Goal: Transaction & Acquisition: Purchase product/service

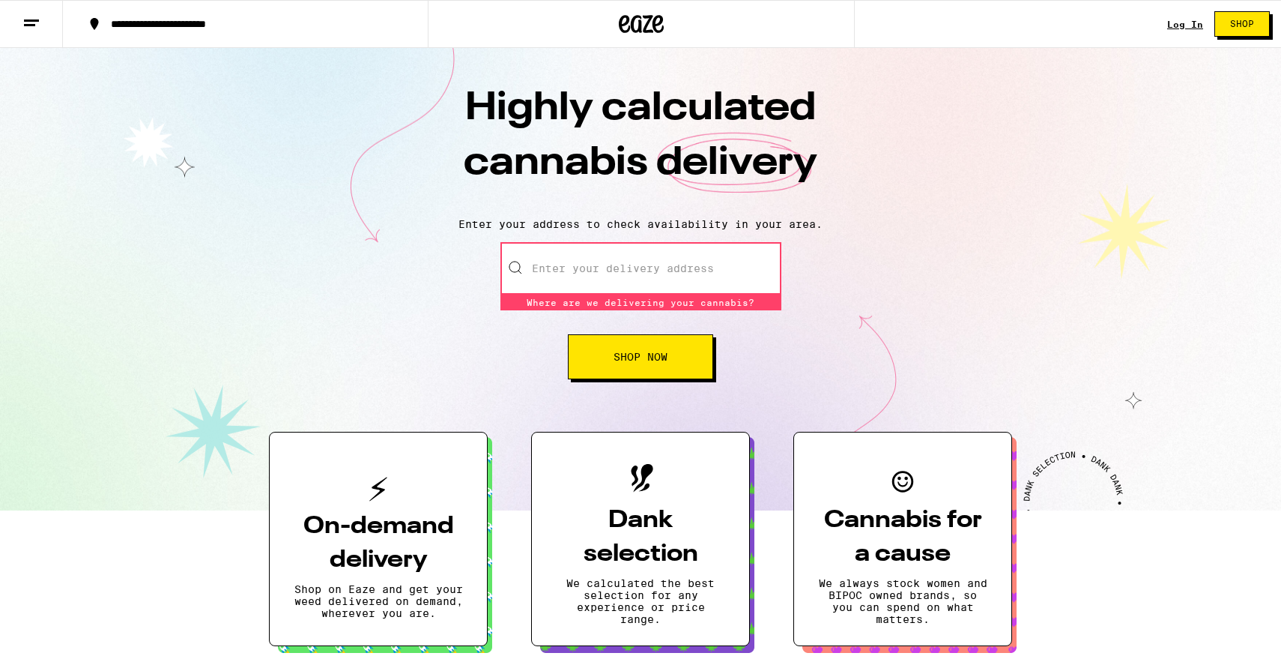
type input "7"
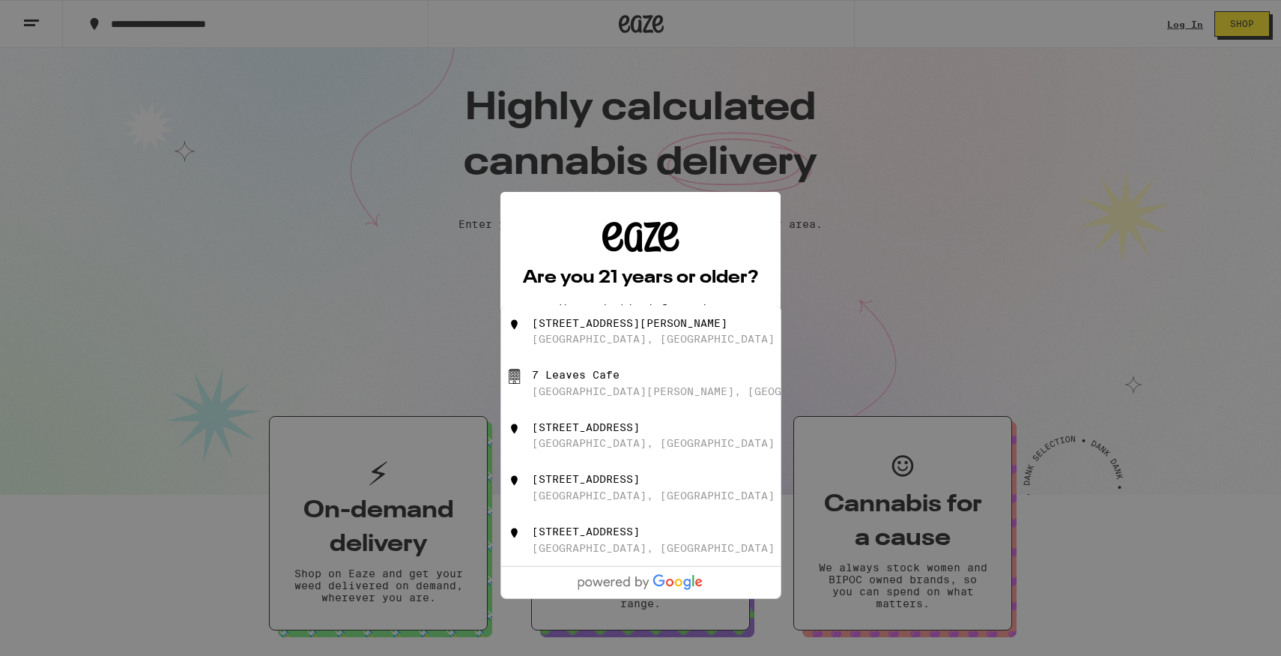
type input "51"
click at [642, 238] on icon at bounding box center [640, 237] width 77 height 30
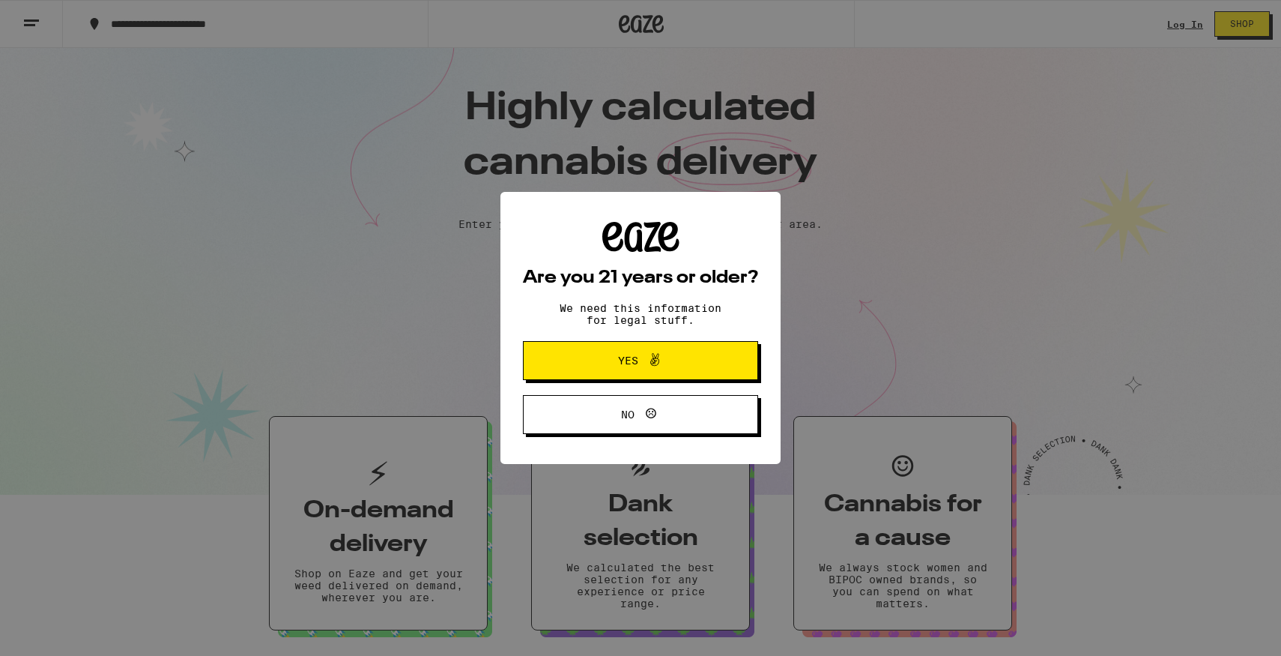
click at [636, 354] on span "Yes" at bounding box center [641, 360] width 114 height 19
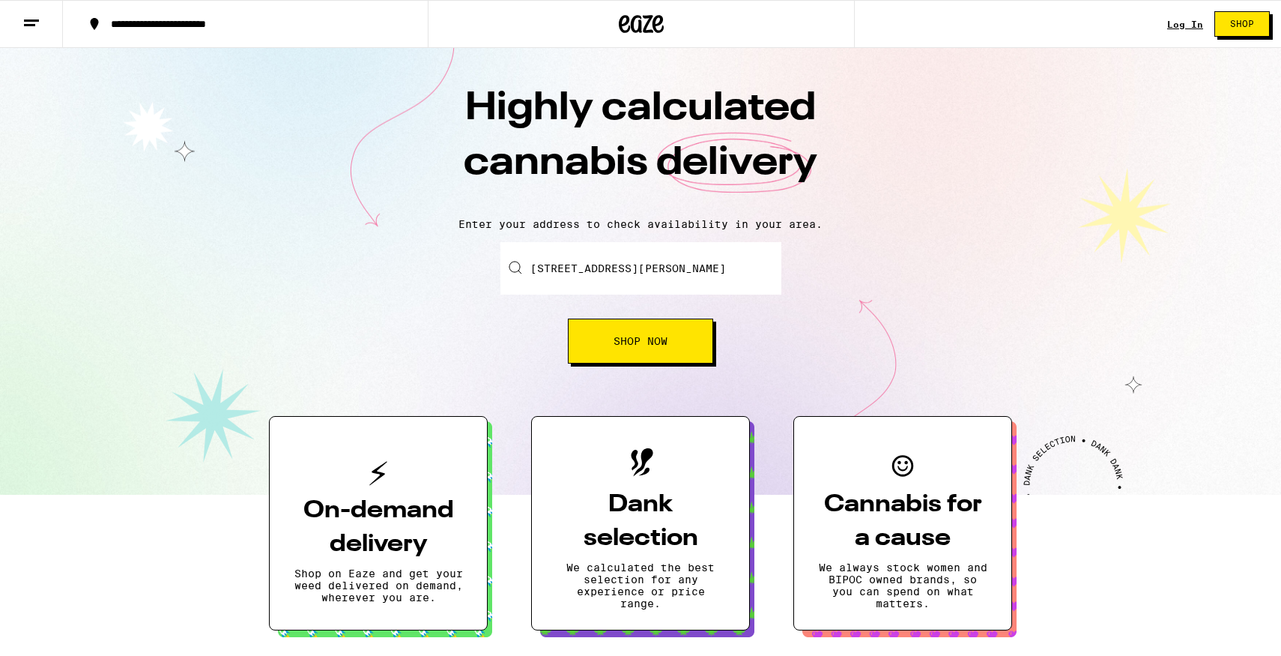
click at [636, 336] on span "Shop Now" at bounding box center [641, 341] width 54 height 10
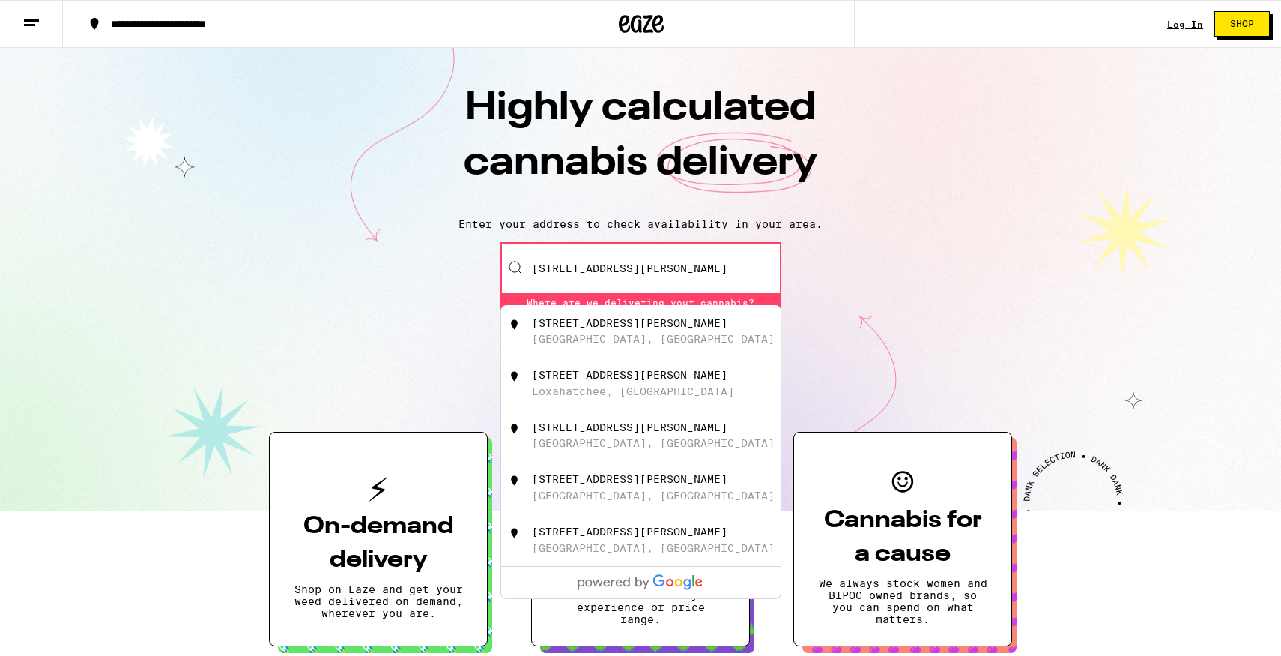
click at [624, 267] on input "519 Saint Vincent Lane" at bounding box center [641, 268] width 281 height 52
click at [604, 336] on div "Foster City, CA" at bounding box center [653, 339] width 243 height 12
type input "519 Saint Vincent Lane, Foster City, CA"
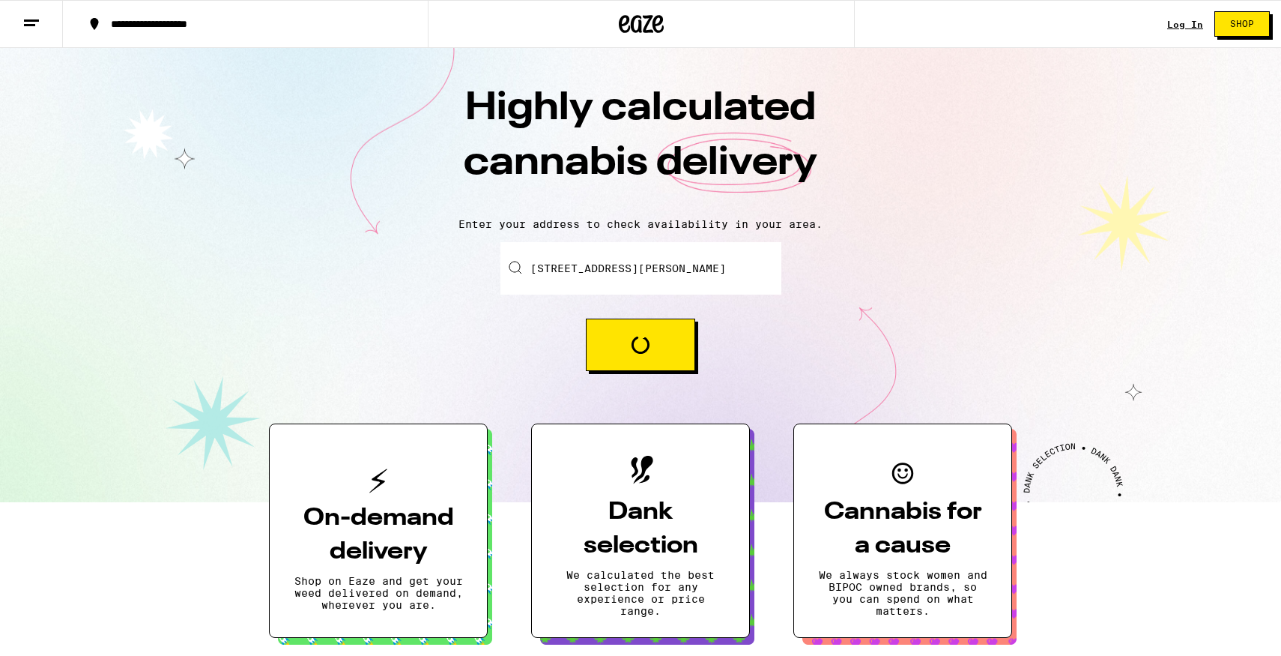
click at [614, 354] on button "Loading" at bounding box center [640, 344] width 109 height 52
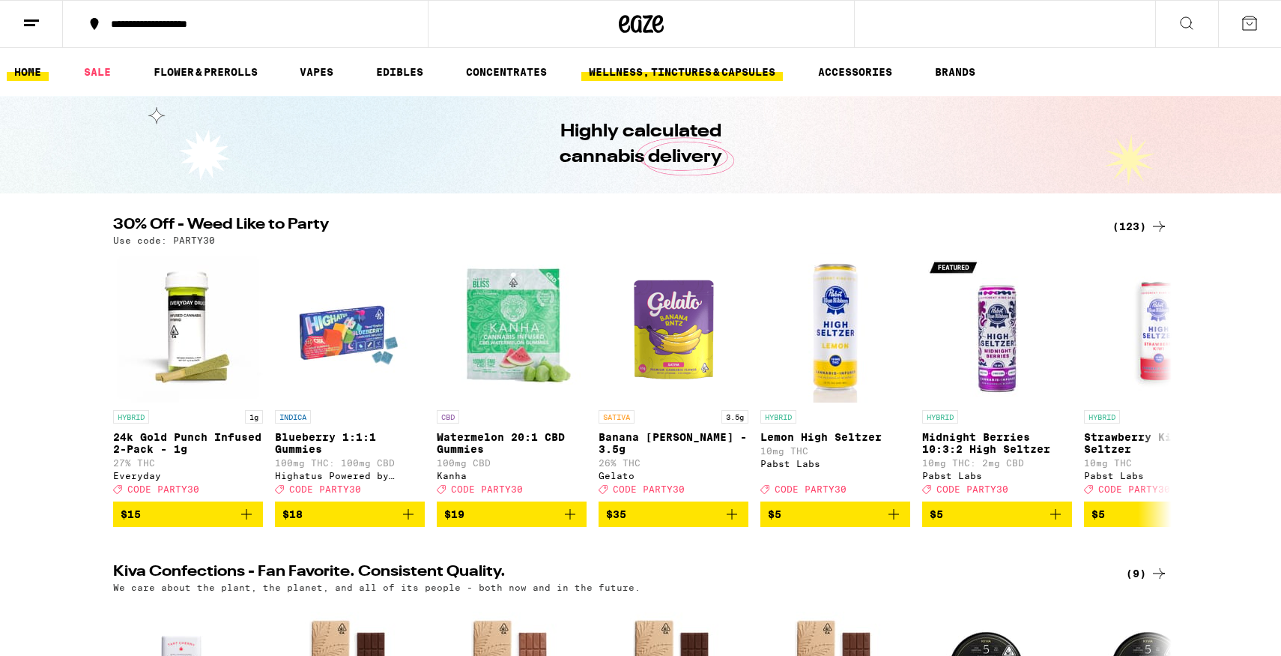
click at [637, 67] on link "WELLNESS, TINCTURES & CAPSULES" at bounding box center [682, 72] width 202 height 18
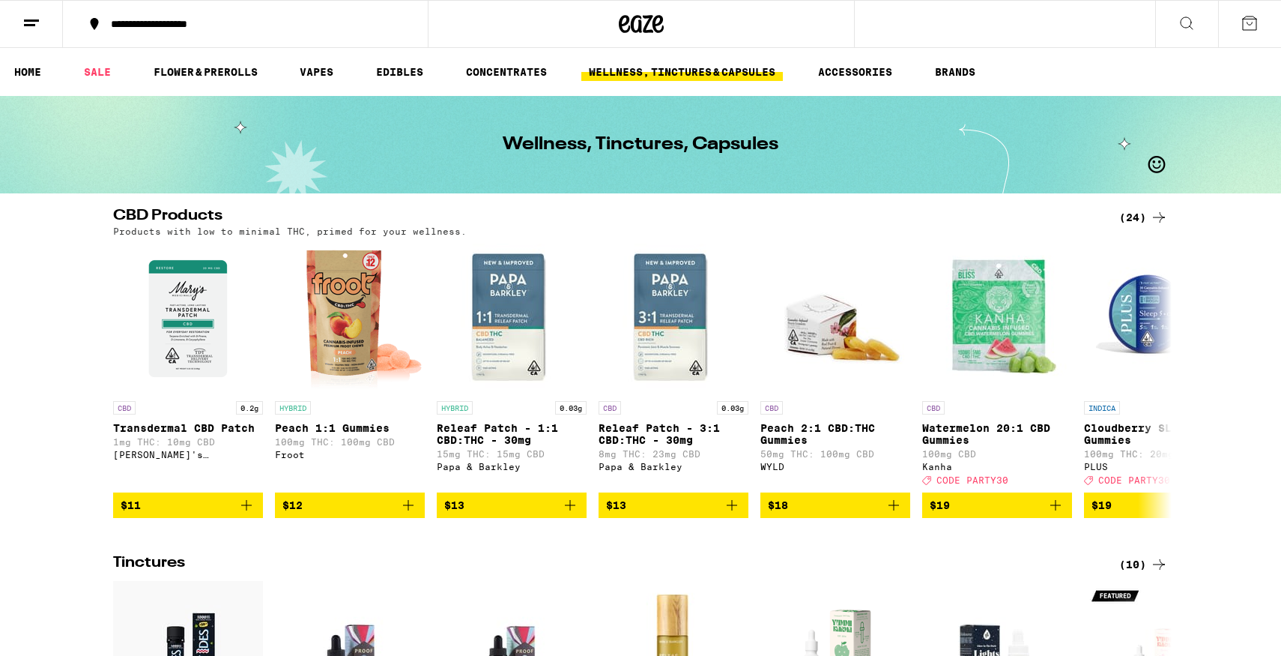
click at [1200, 31] on button at bounding box center [1186, 24] width 63 height 47
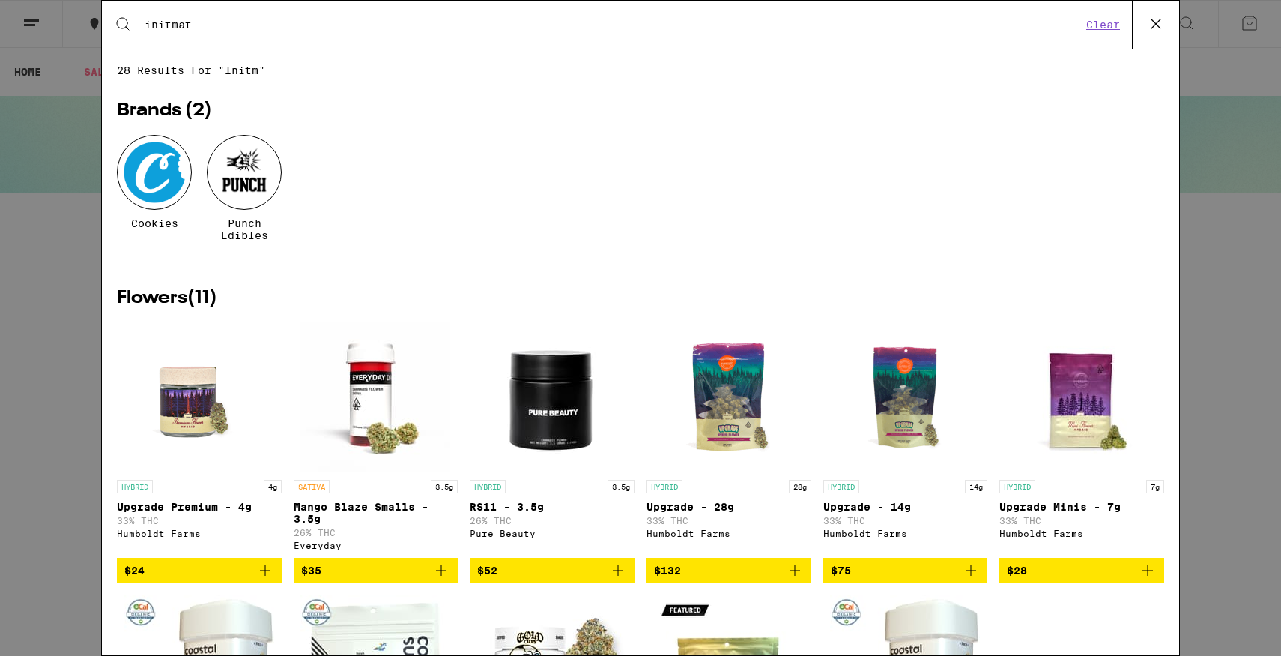
type input "initmate"
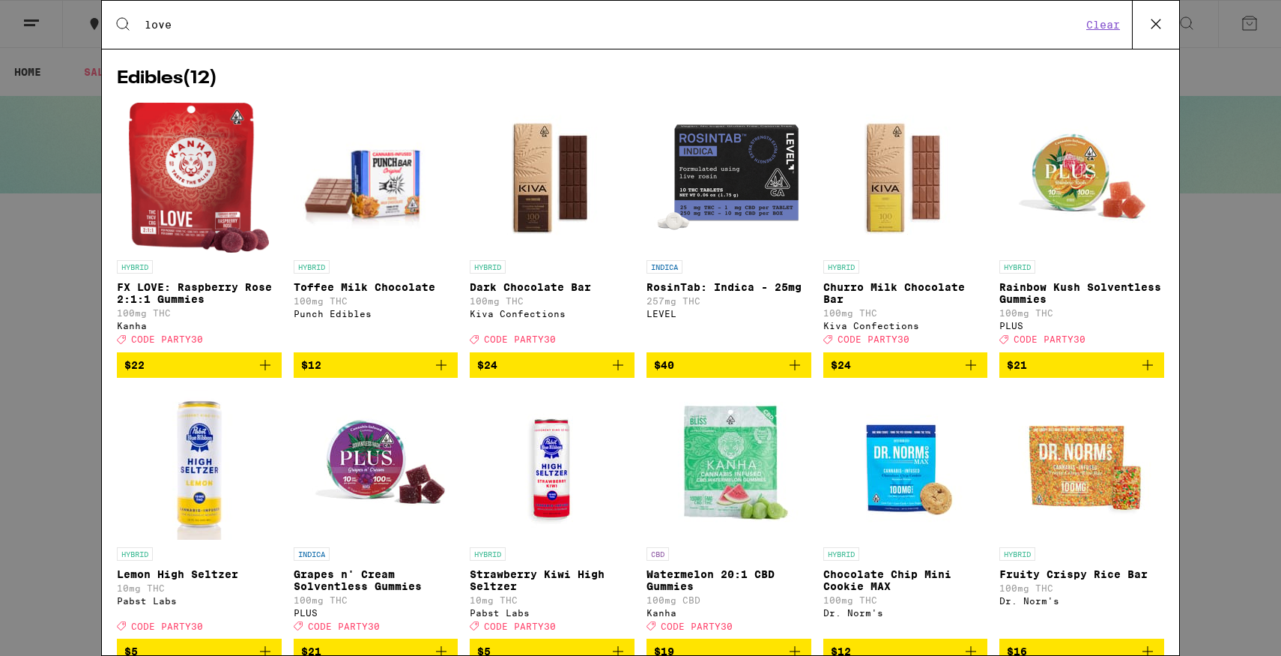
scroll to position [1548, 0]
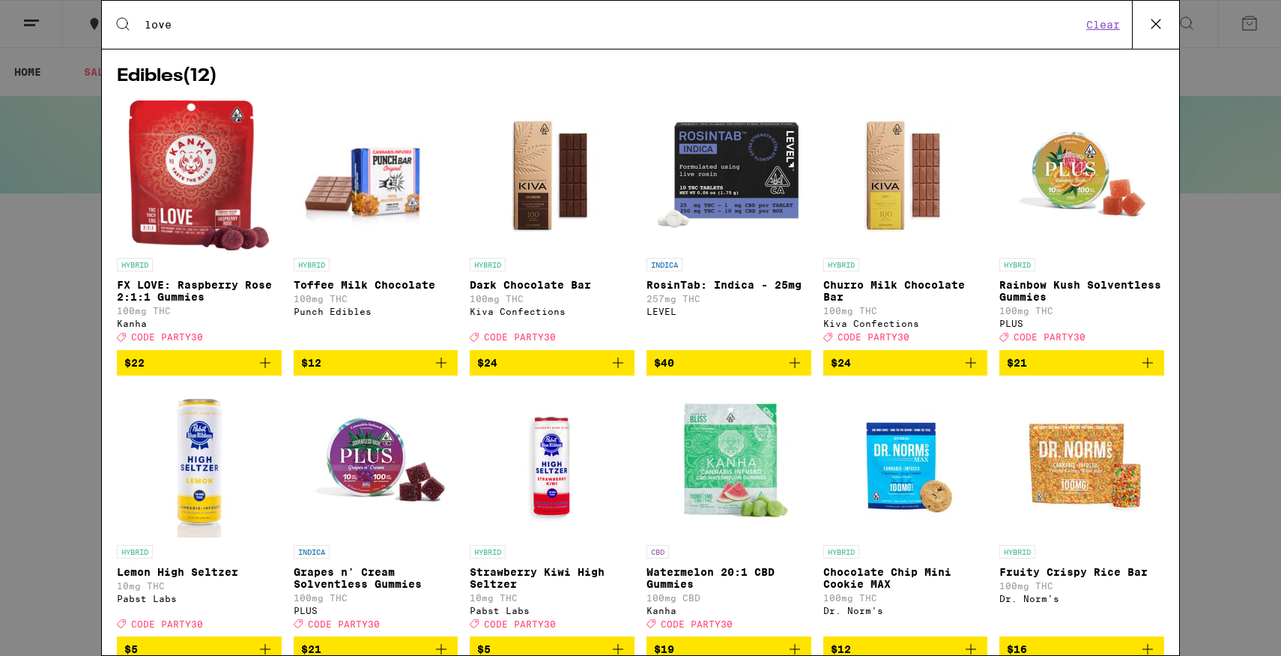
type input "love"
click at [752, 208] on img "Open page for RosinTab: Indica - 25mg from LEVEL" at bounding box center [729, 175] width 150 height 150
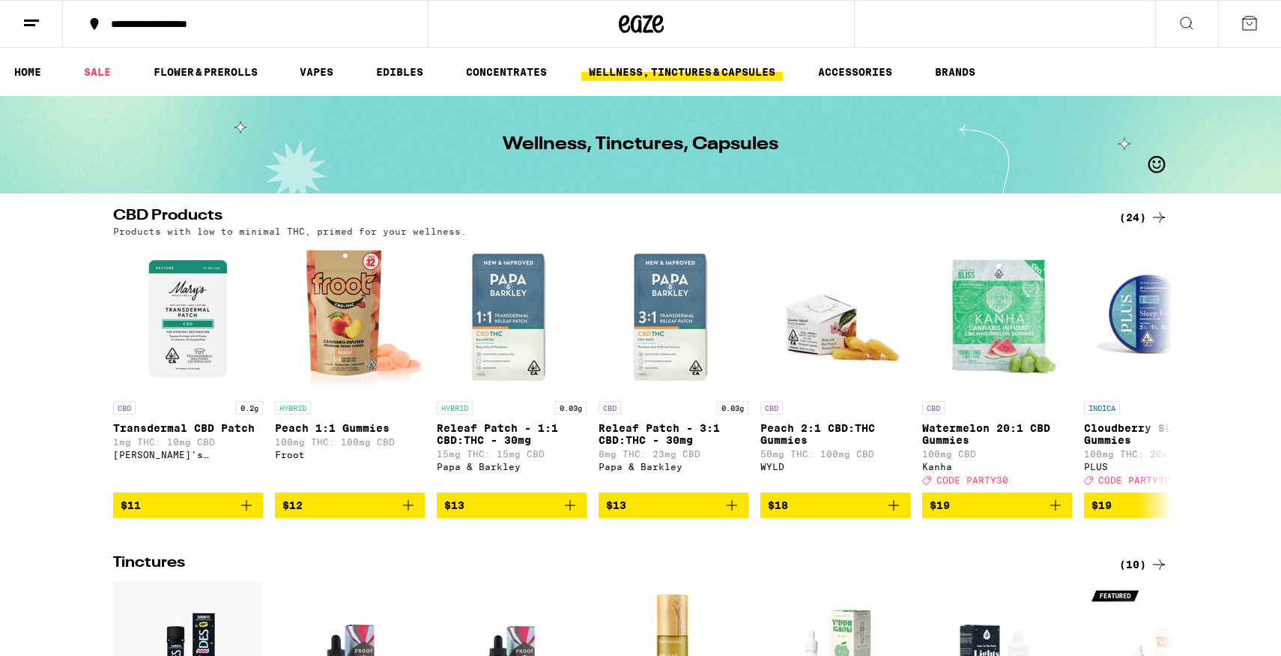
click at [1178, 26] on icon at bounding box center [1187, 23] width 18 height 18
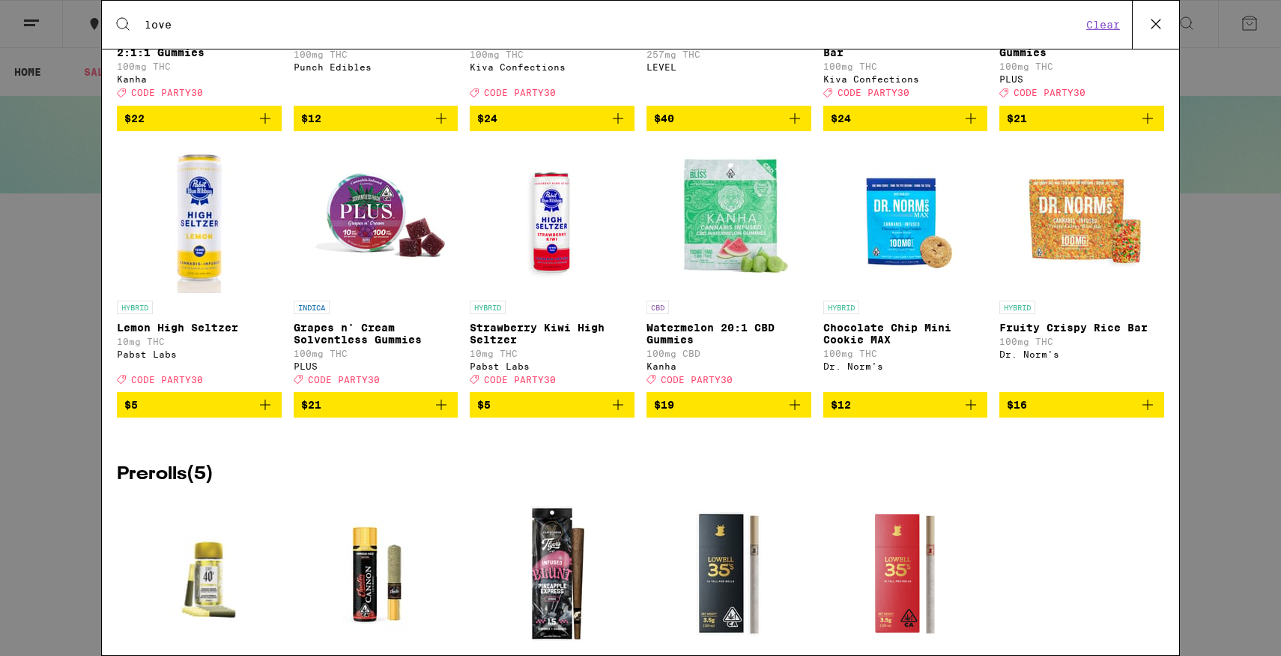
scroll to position [1879, 0]
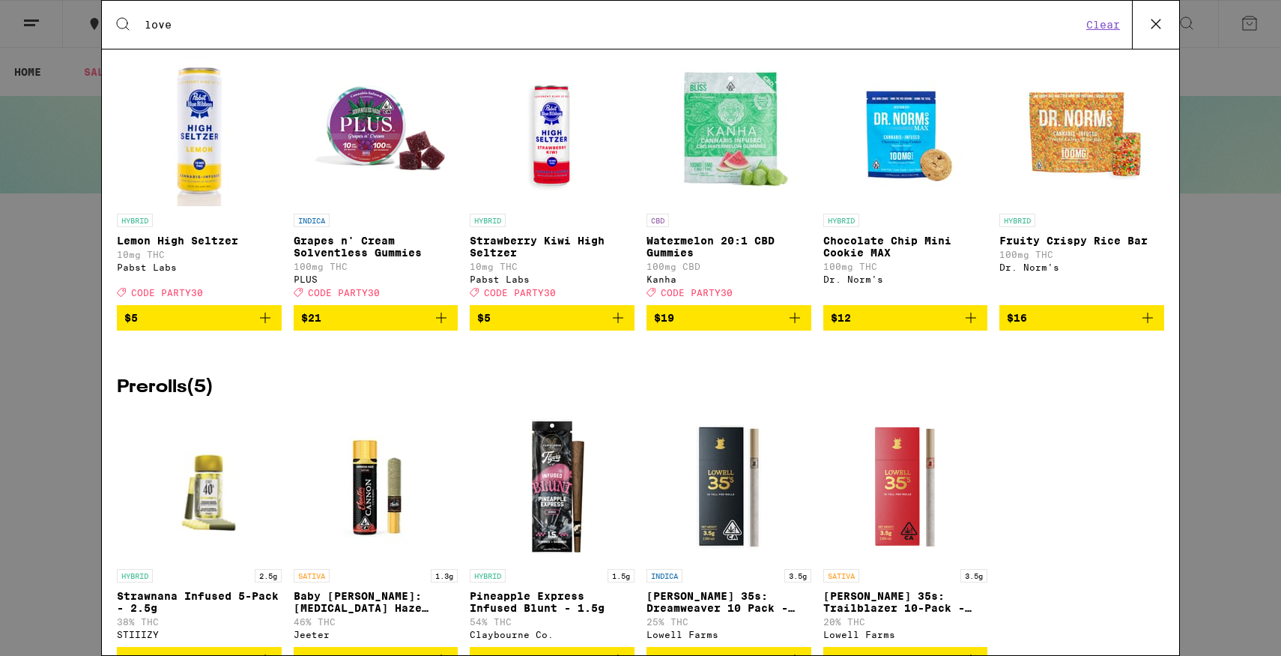
click at [444, 327] on icon "Add to bag" at bounding box center [441, 318] width 18 height 18
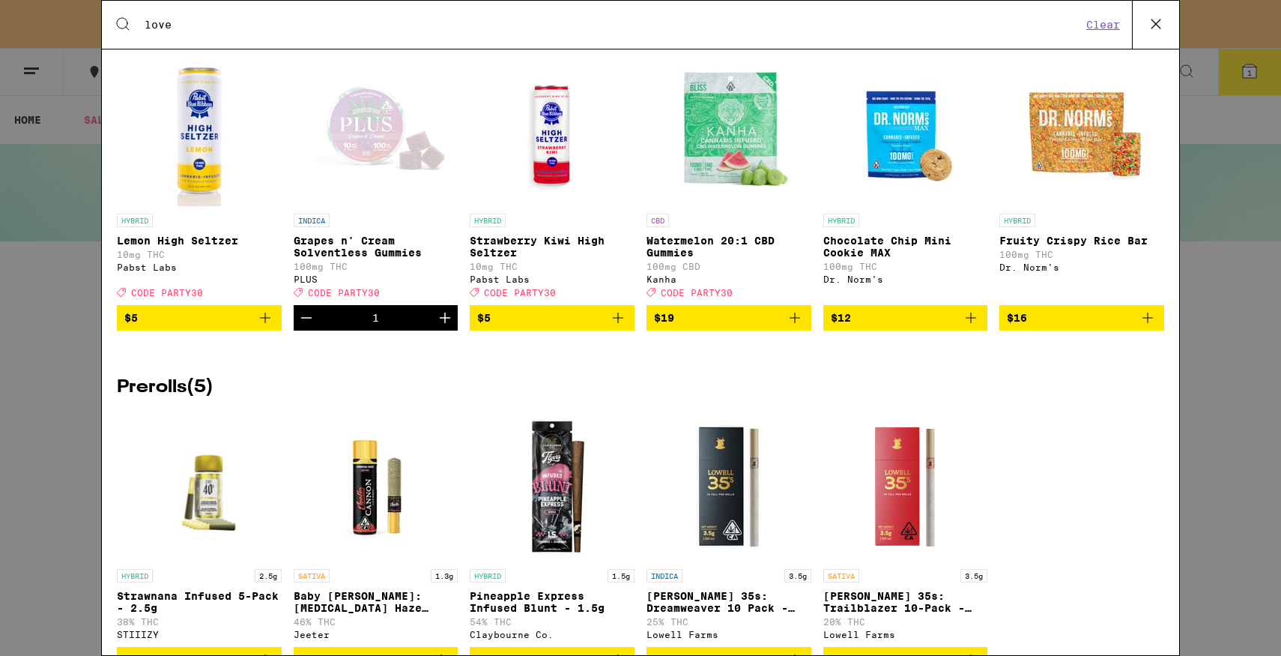
click at [620, 323] on icon "Add to bag" at bounding box center [618, 317] width 10 height 10
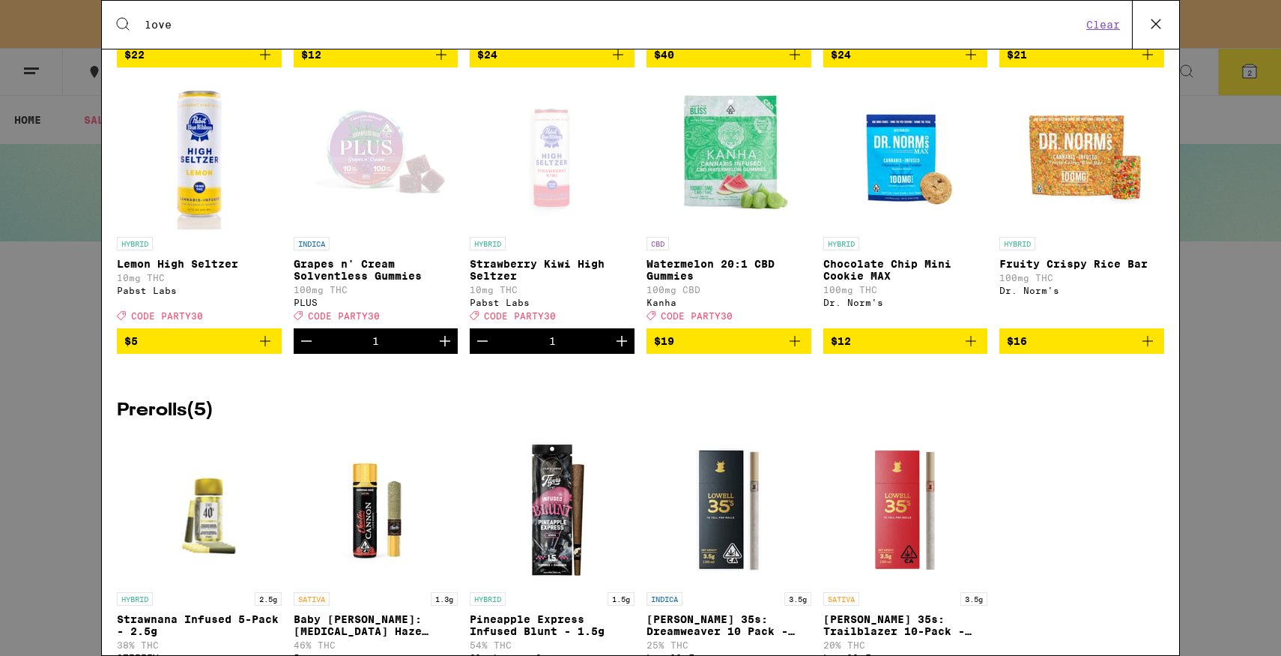
scroll to position [1505, 0]
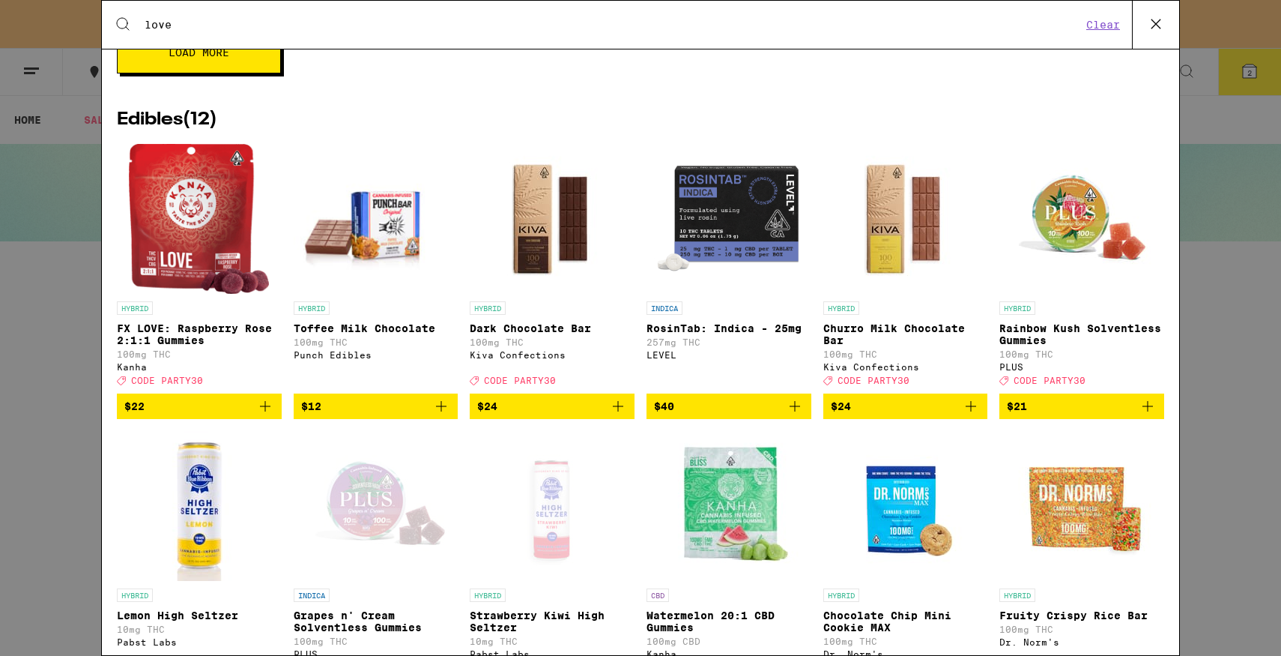
click at [263, 415] on icon "Add to bag" at bounding box center [265, 406] width 18 height 18
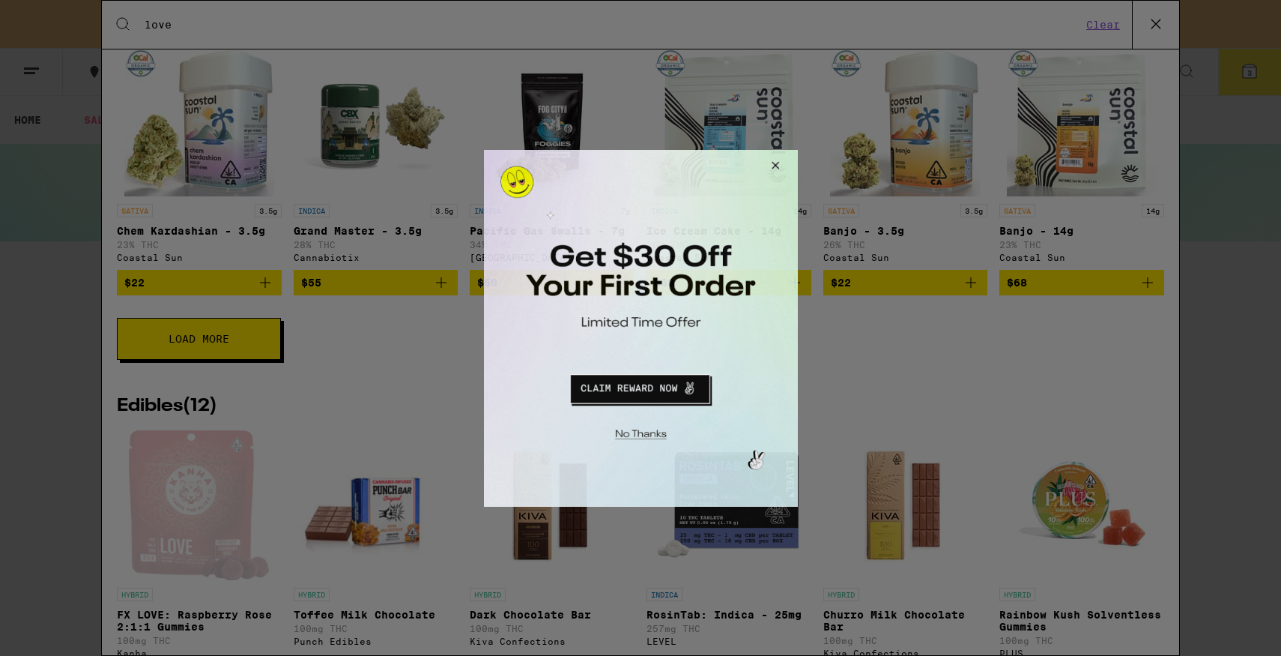
scroll to position [1208, 0]
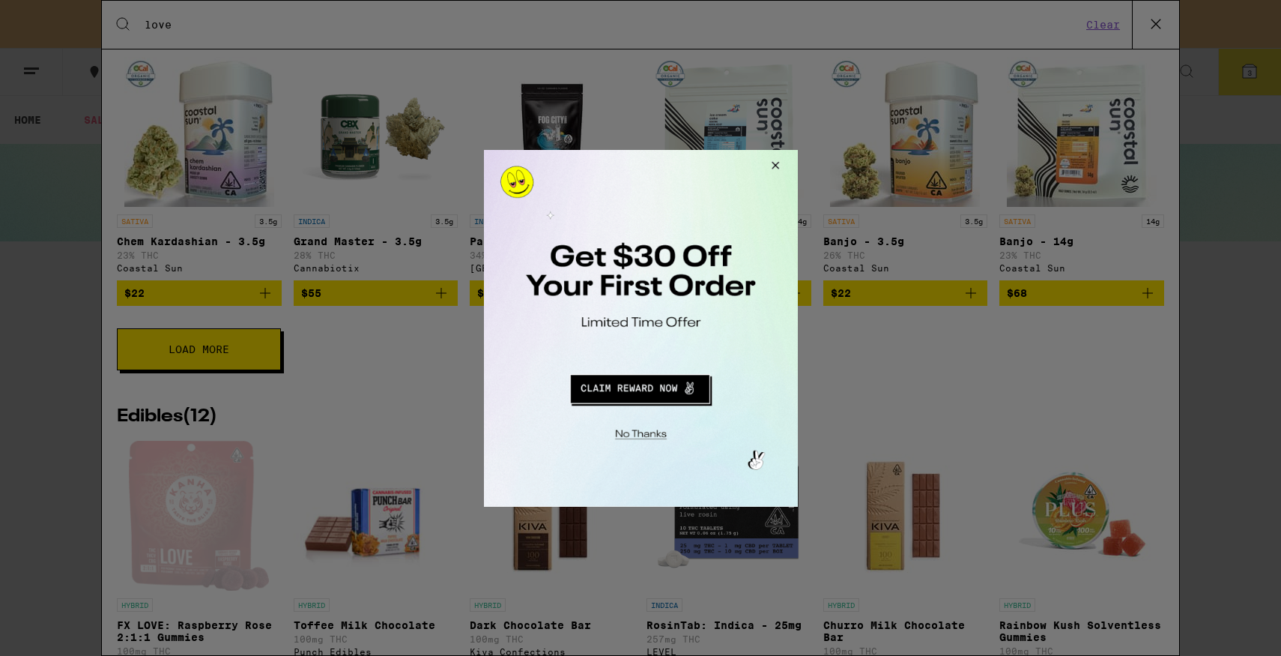
click at [384, 36] on div at bounding box center [640, 328] width 1281 height 656
click at [767, 157] on button "Close Modal" at bounding box center [772, 167] width 40 height 36
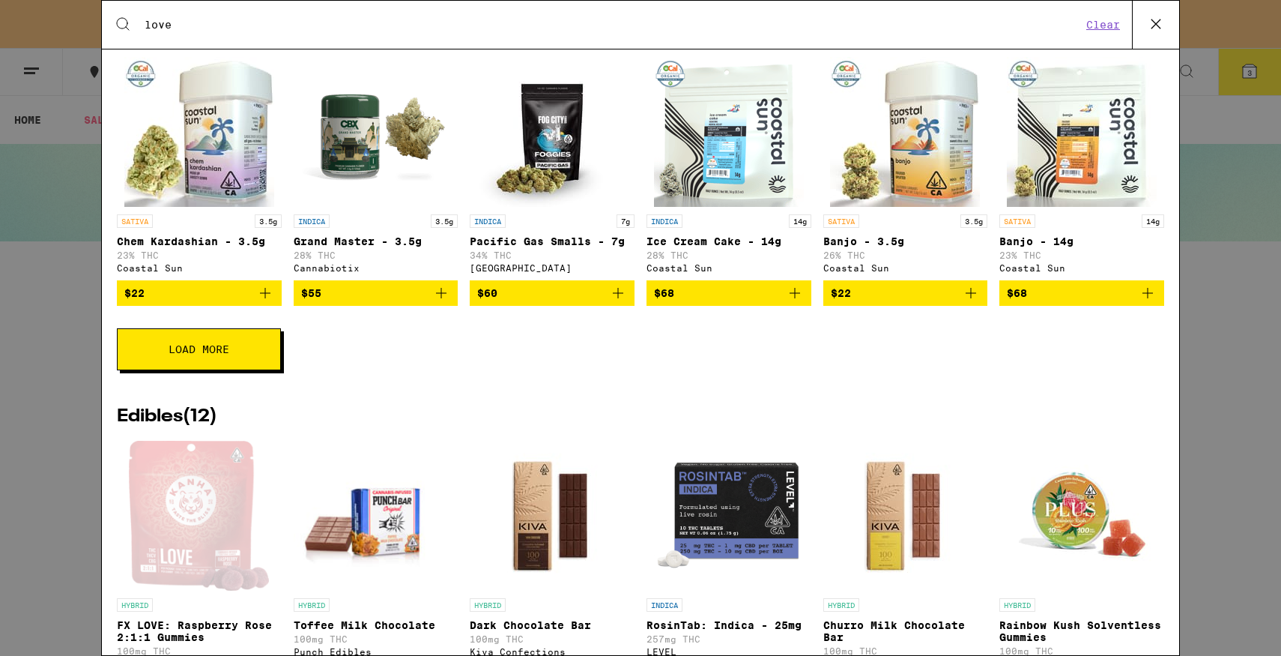
click at [488, 7] on div "Search for Products love Clear" at bounding box center [640, 25] width 1077 height 48
click at [480, 18] on input "love" at bounding box center [613, 24] width 938 height 13
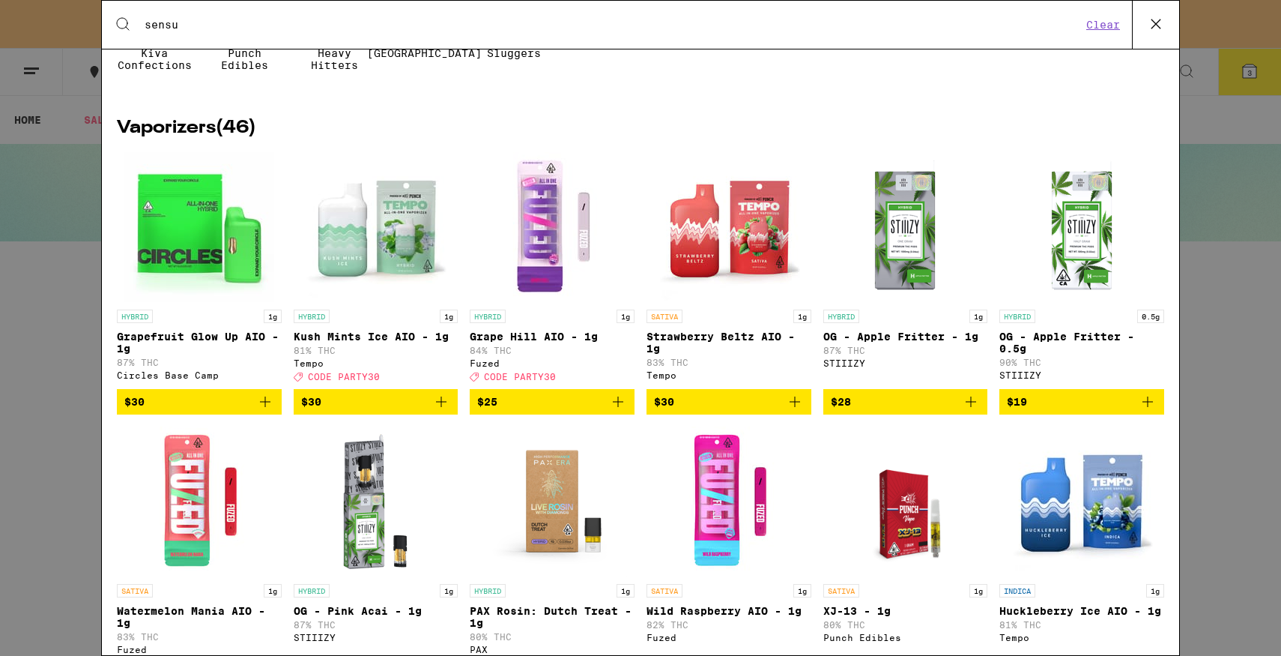
scroll to position [173, 0]
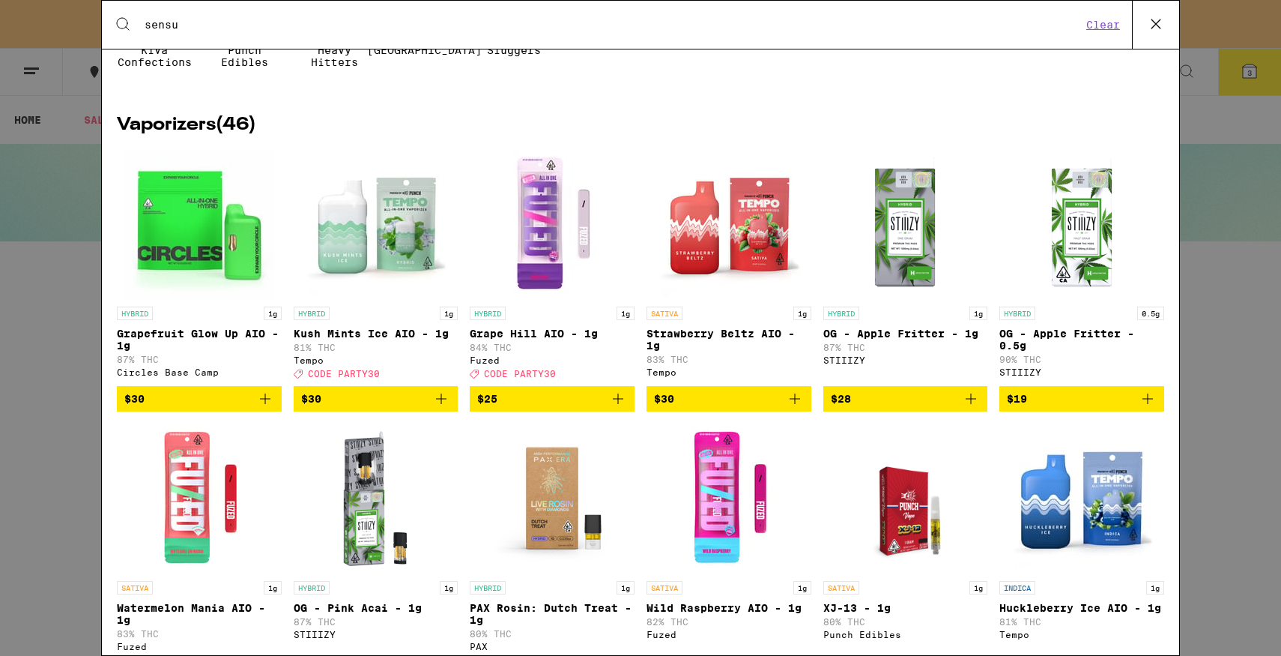
type input "sensu"
click at [793, 408] on icon "Add to bag" at bounding box center [795, 399] width 18 height 18
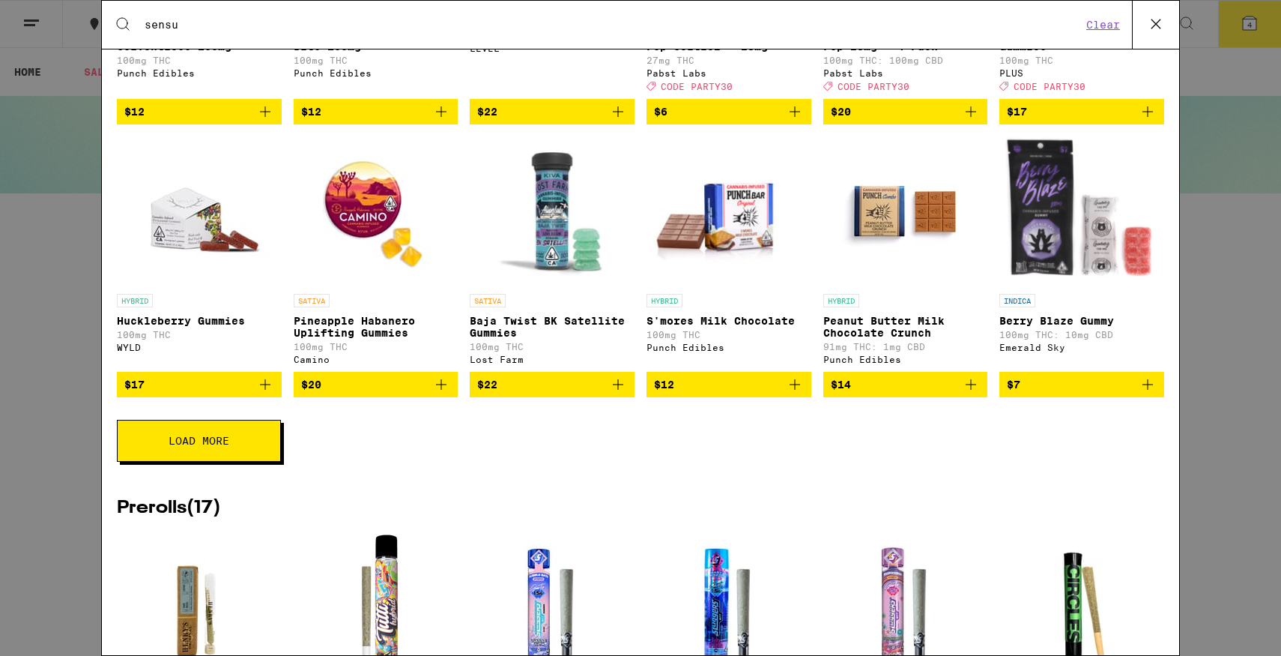
scroll to position [1823, 0]
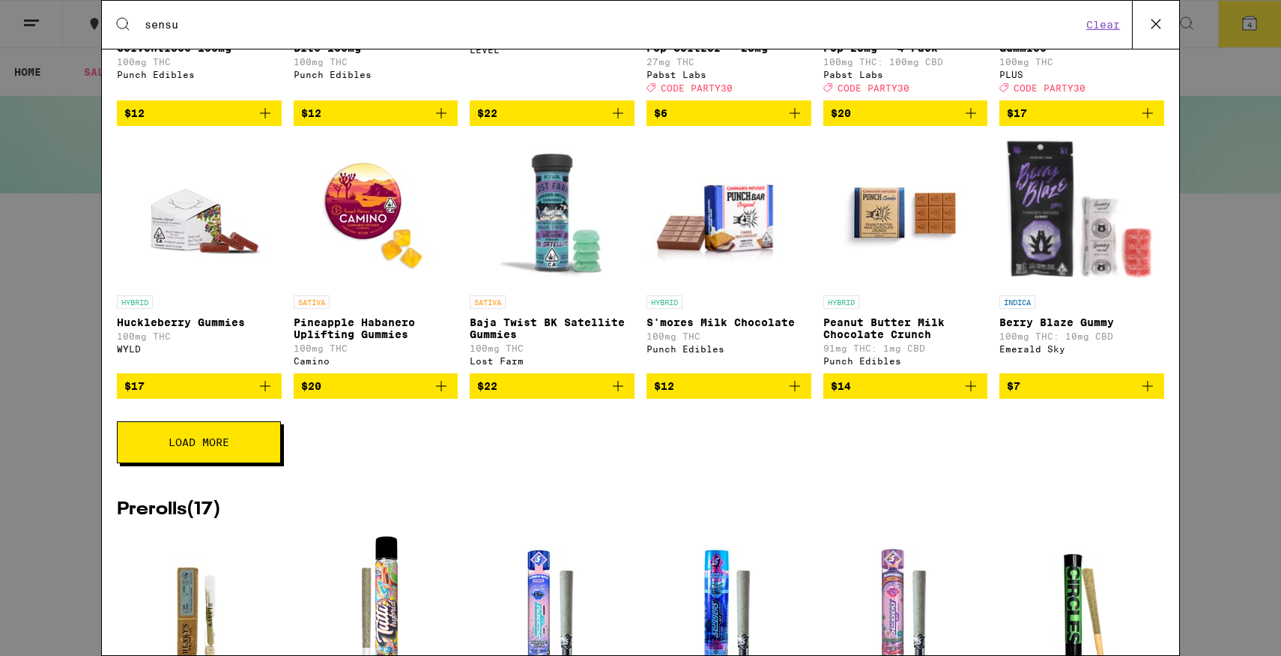
click at [442, 391] on icon "Add to bag" at bounding box center [441, 386] width 10 height 10
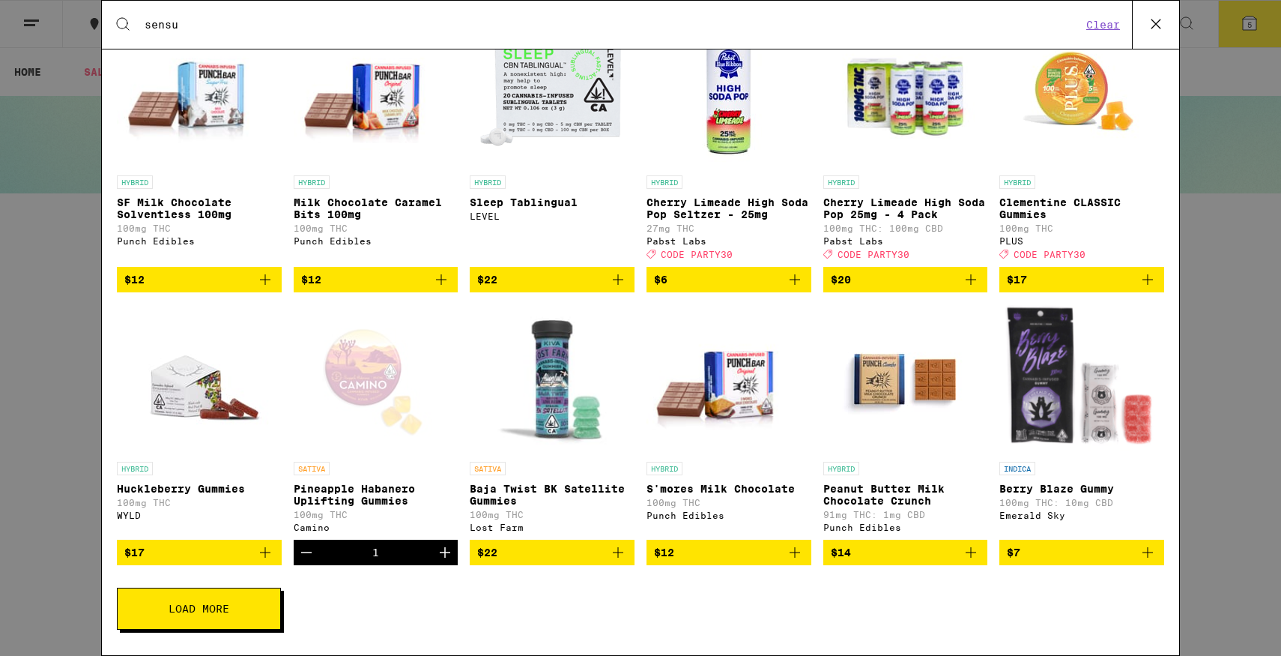
scroll to position [1654, 0]
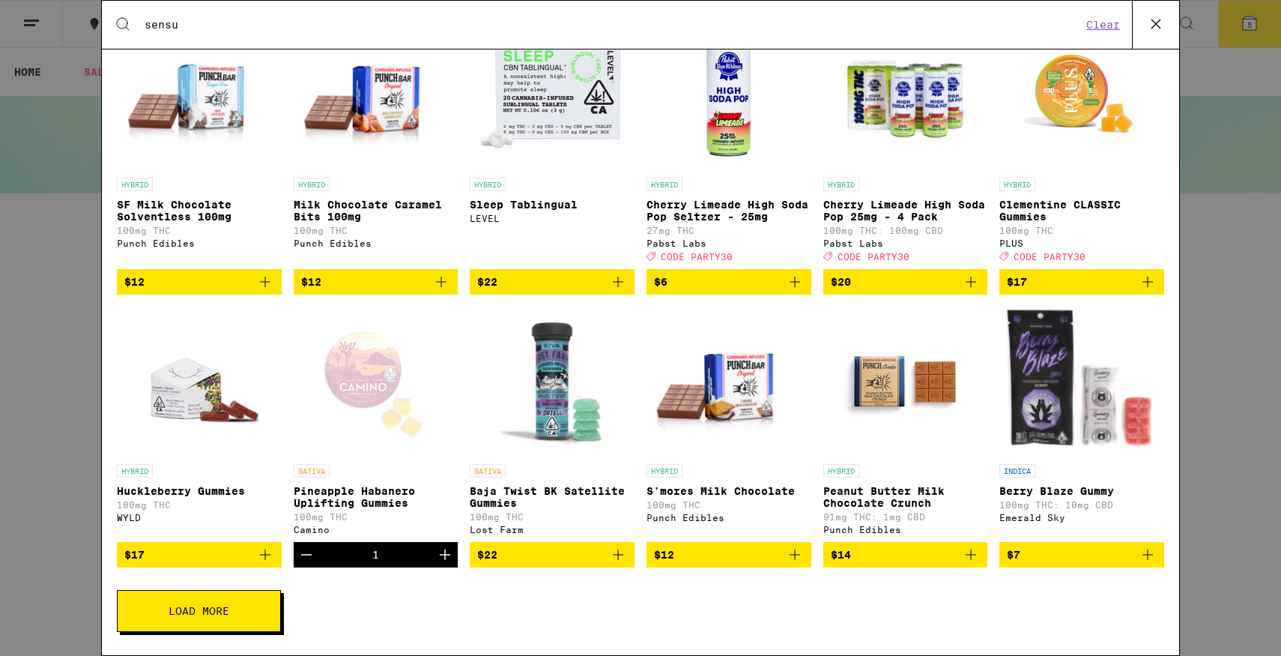
click at [617, 291] on icon "Add to bag" at bounding box center [618, 282] width 18 height 18
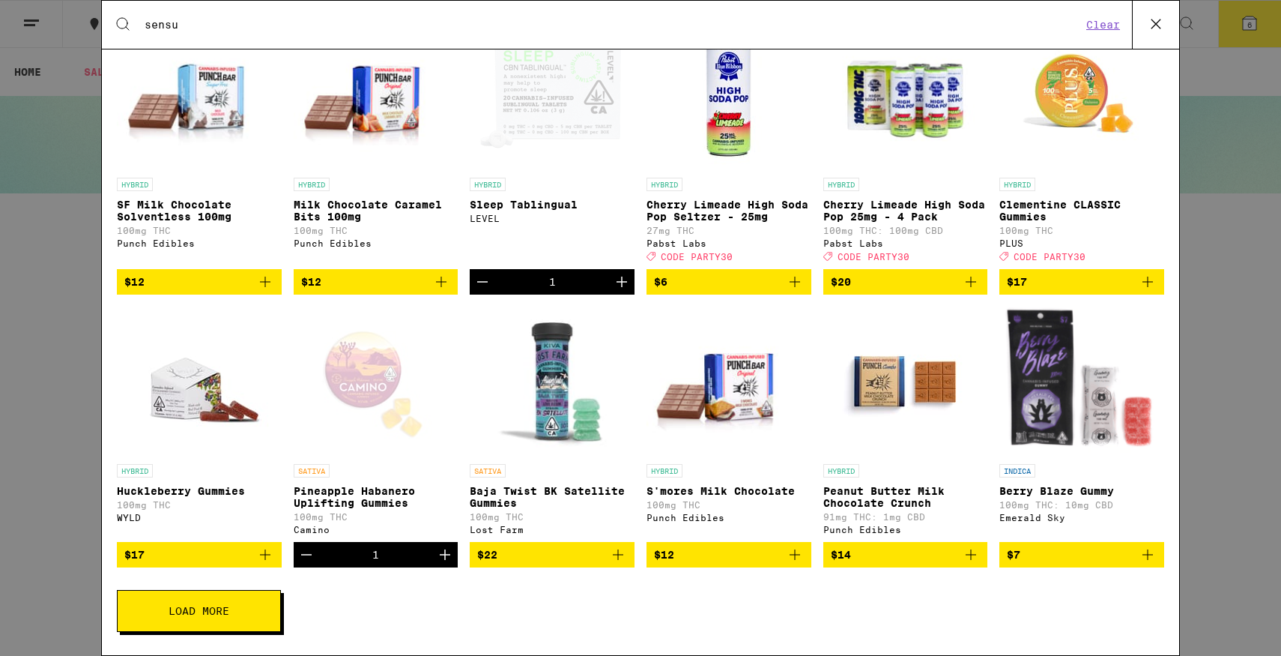
click at [618, 560] on icon "Add to bag" at bounding box center [618, 554] width 10 height 10
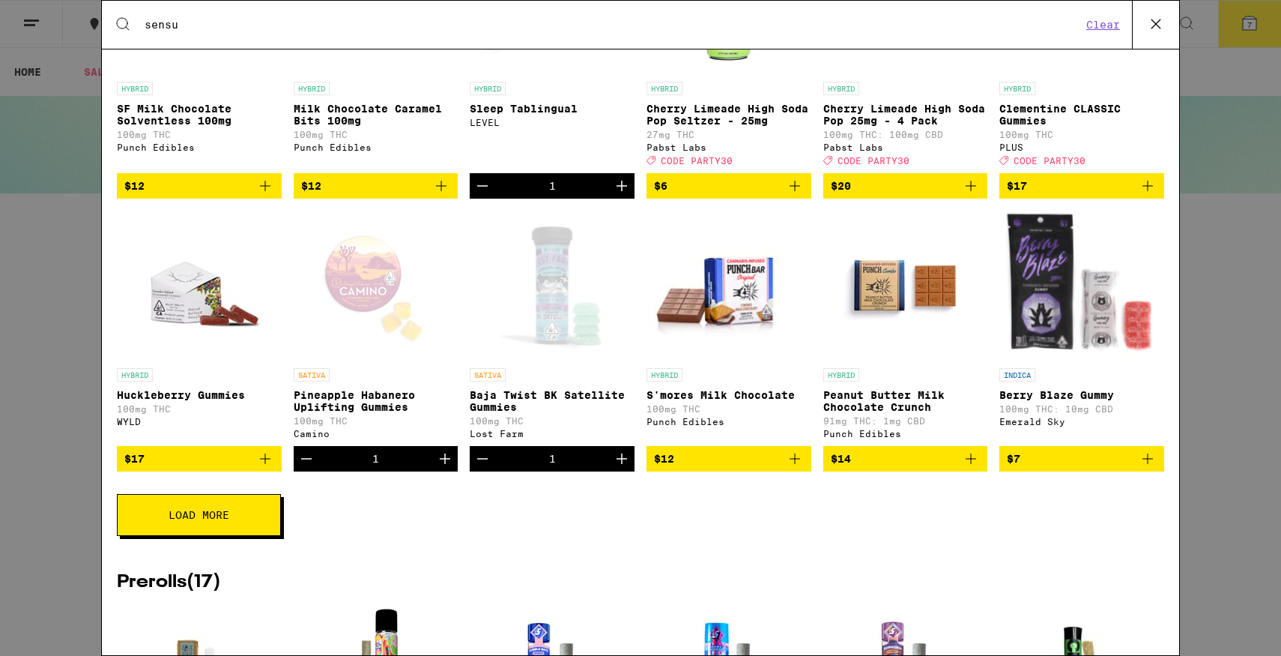
scroll to position [1759, 0]
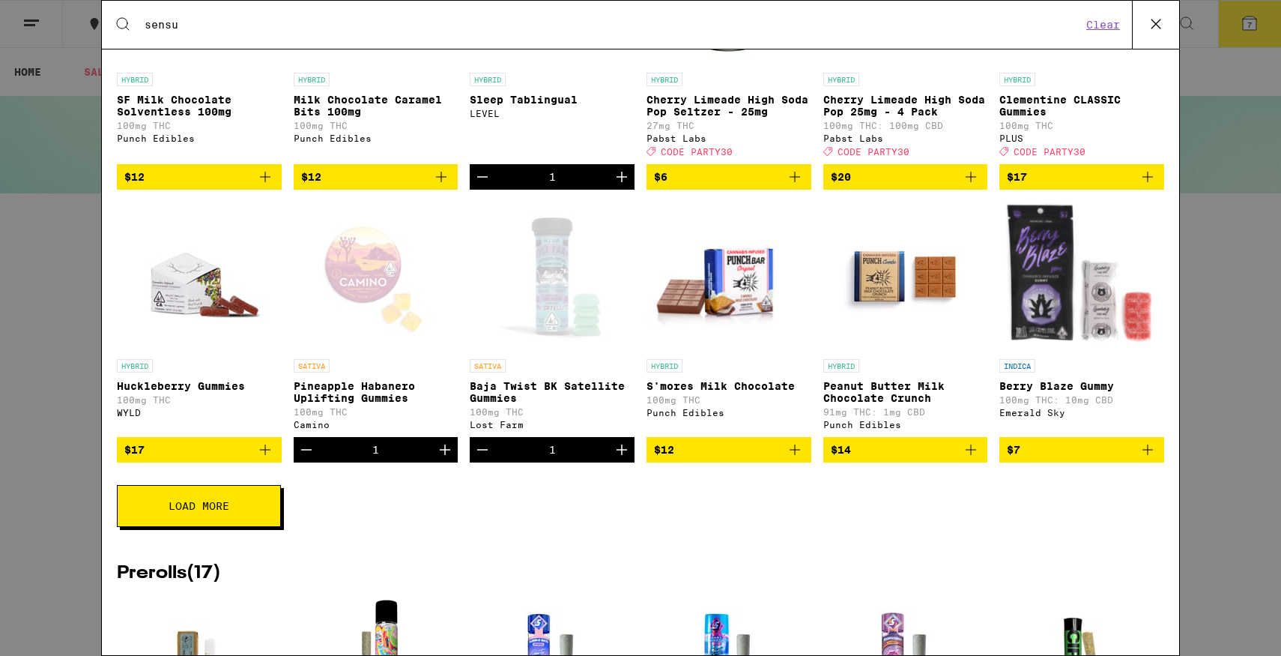
click at [1149, 459] on icon "Add to bag" at bounding box center [1148, 450] width 18 height 18
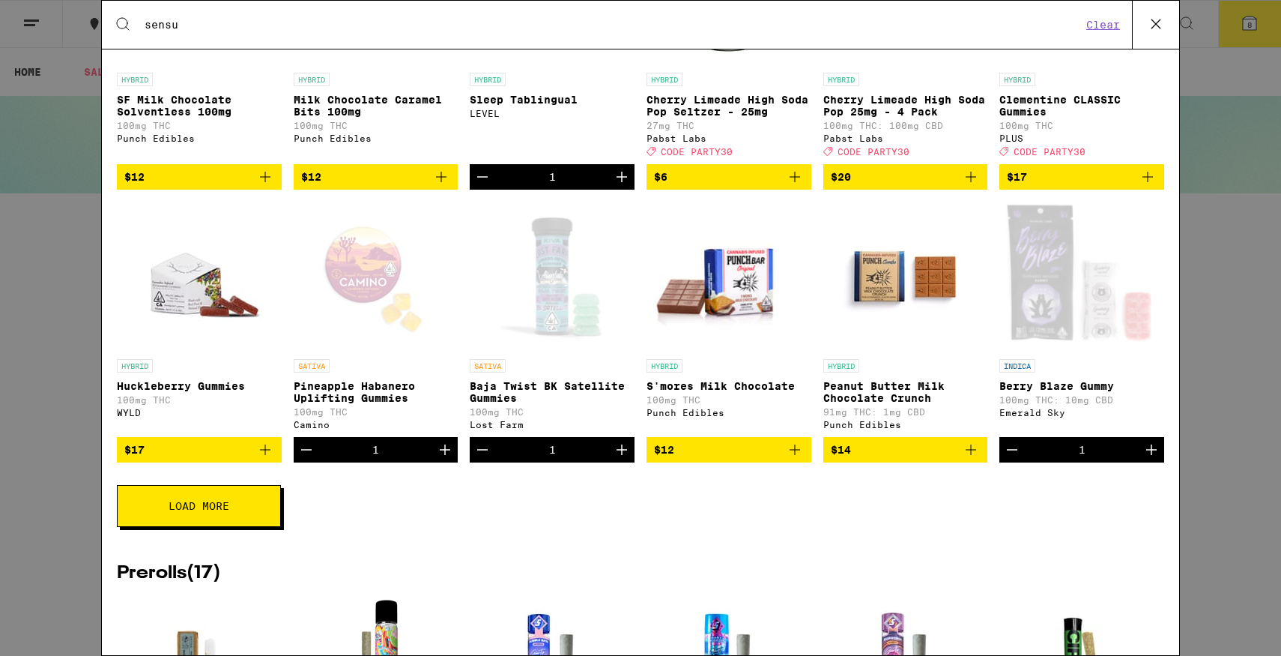
click at [1233, 327] on div "Search for Products sensu Clear 129 results for "sensu" Brands ( 5 ) Kiva Confe…" at bounding box center [640, 328] width 1281 height 656
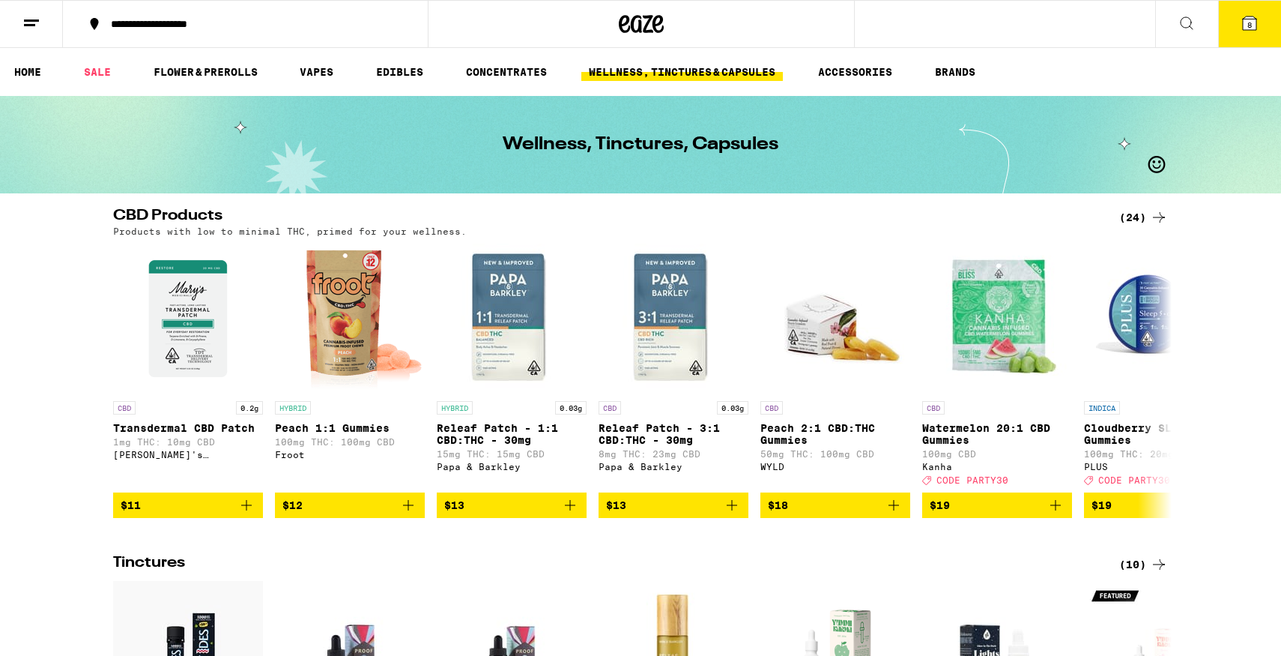
click at [1233, 28] on button "8" at bounding box center [1249, 24] width 63 height 46
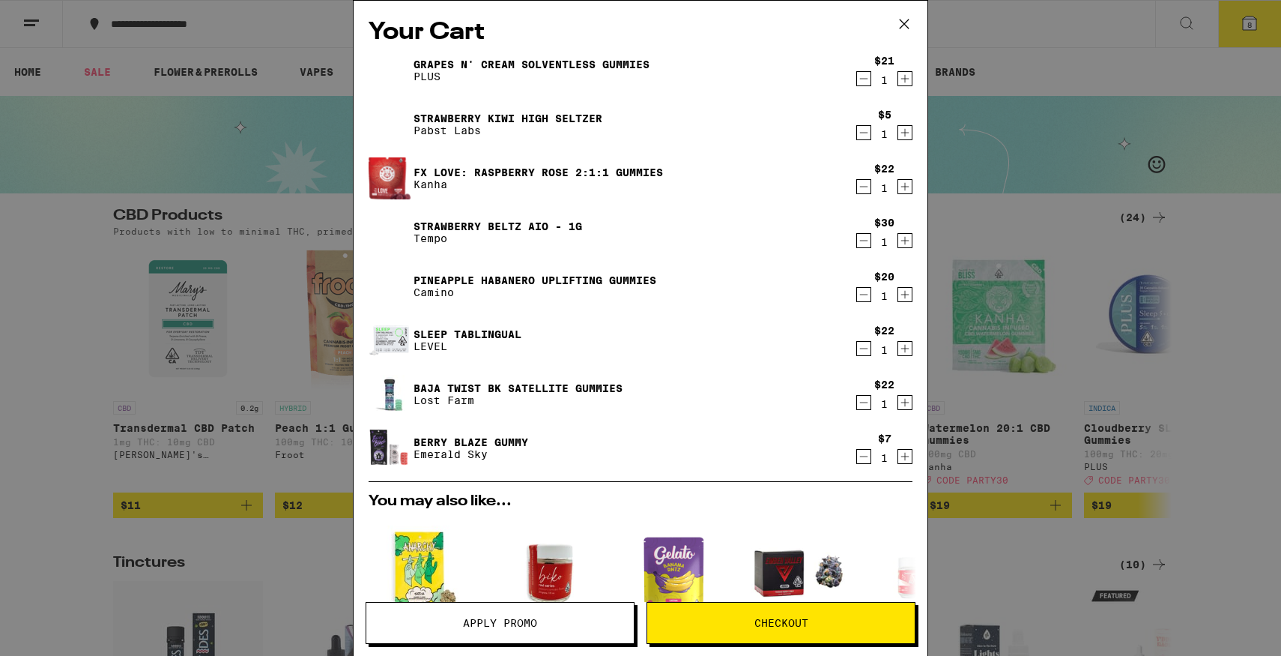
click at [421, 63] on link "Grapes n' Cream Solventless Gummies" at bounding box center [532, 64] width 236 height 12
click at [439, 118] on link "Strawberry Kiwi High Seltzer" at bounding box center [508, 118] width 189 height 12
click at [433, 180] on p "Kanha" at bounding box center [539, 184] width 250 height 12
click at [417, 218] on div "Strawberry Beltz AIO - 1g Tempo" at bounding box center [612, 232] width 486 height 42
click at [417, 226] on link "Strawberry Beltz AIO - 1g" at bounding box center [498, 226] width 169 height 12
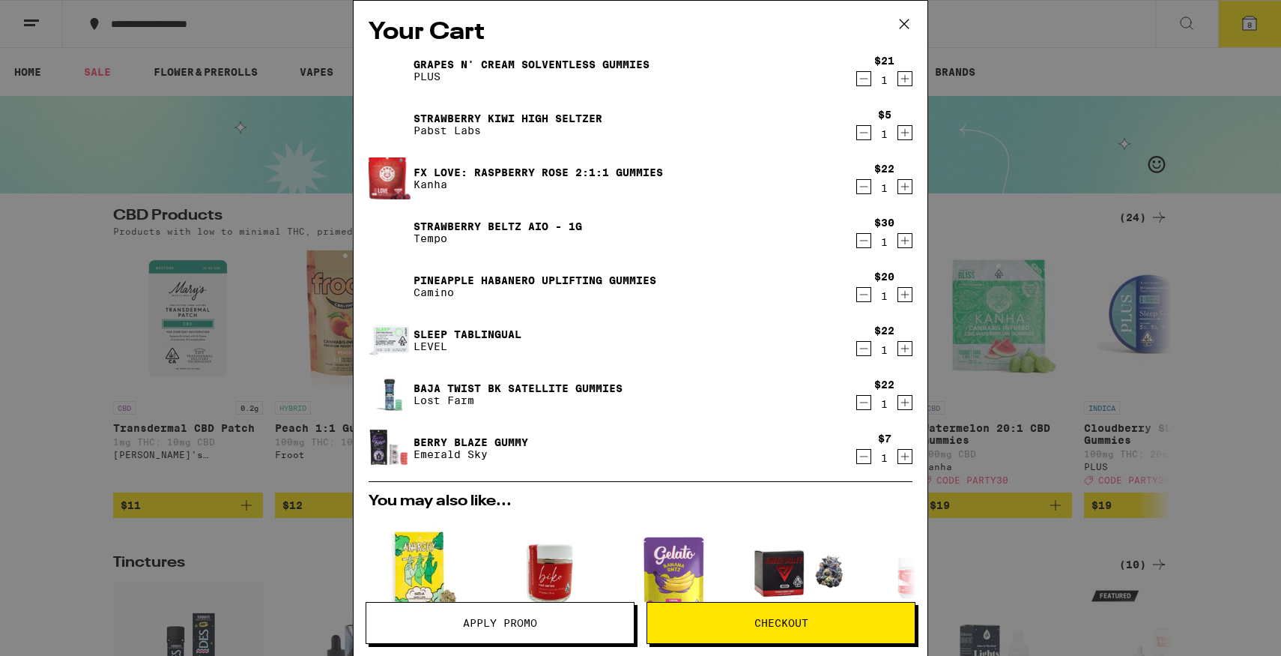
click at [444, 166] on link "FX LOVE: Raspberry Rose 2:1:1 Gummies" at bounding box center [539, 172] width 250 height 12
click at [432, 274] on link "Pineapple Habanero Uplifting Gummies" at bounding box center [535, 280] width 243 height 12
click at [429, 330] on link "Sleep Tablingual" at bounding box center [468, 334] width 108 height 12
click at [429, 390] on link "Baja Twist BK Satellite Gummies" at bounding box center [518, 388] width 209 height 12
click at [429, 437] on link "Berry Blaze Gummy" at bounding box center [471, 442] width 115 height 12
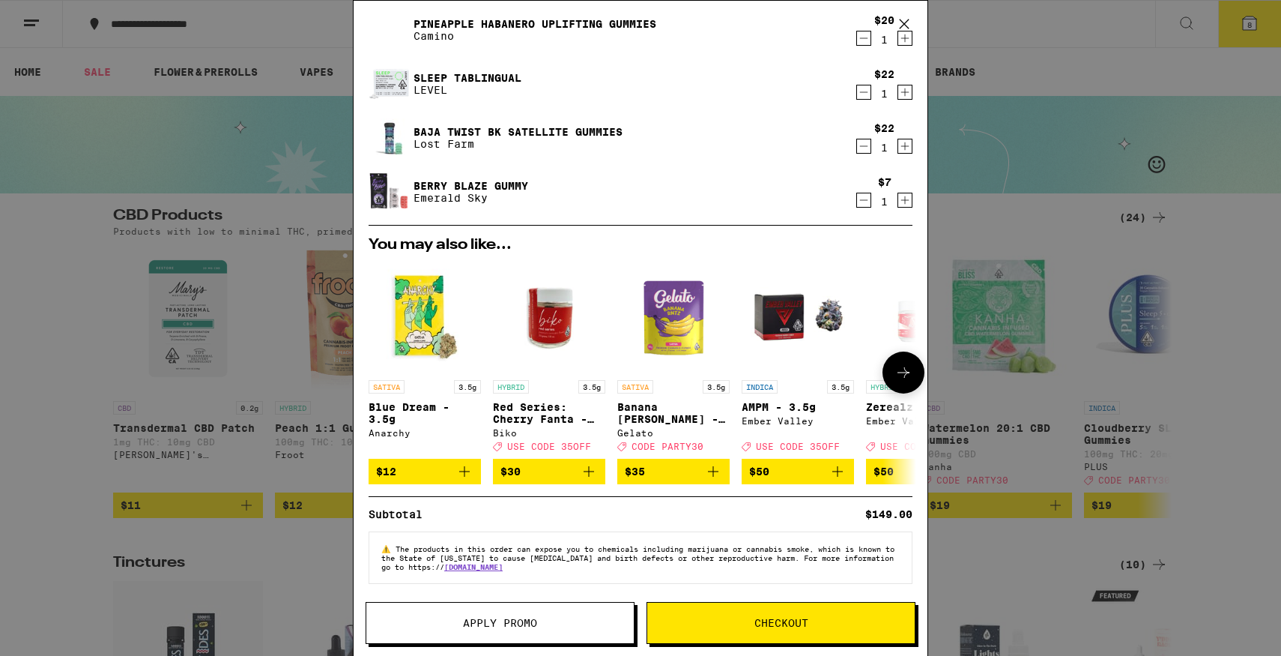
scroll to position [266, 0]
click at [238, 207] on div "Your Cart Grapes n' Cream Solventless Gummies PLUS $21 1 Strawberry Kiwi High S…" at bounding box center [640, 328] width 1281 height 656
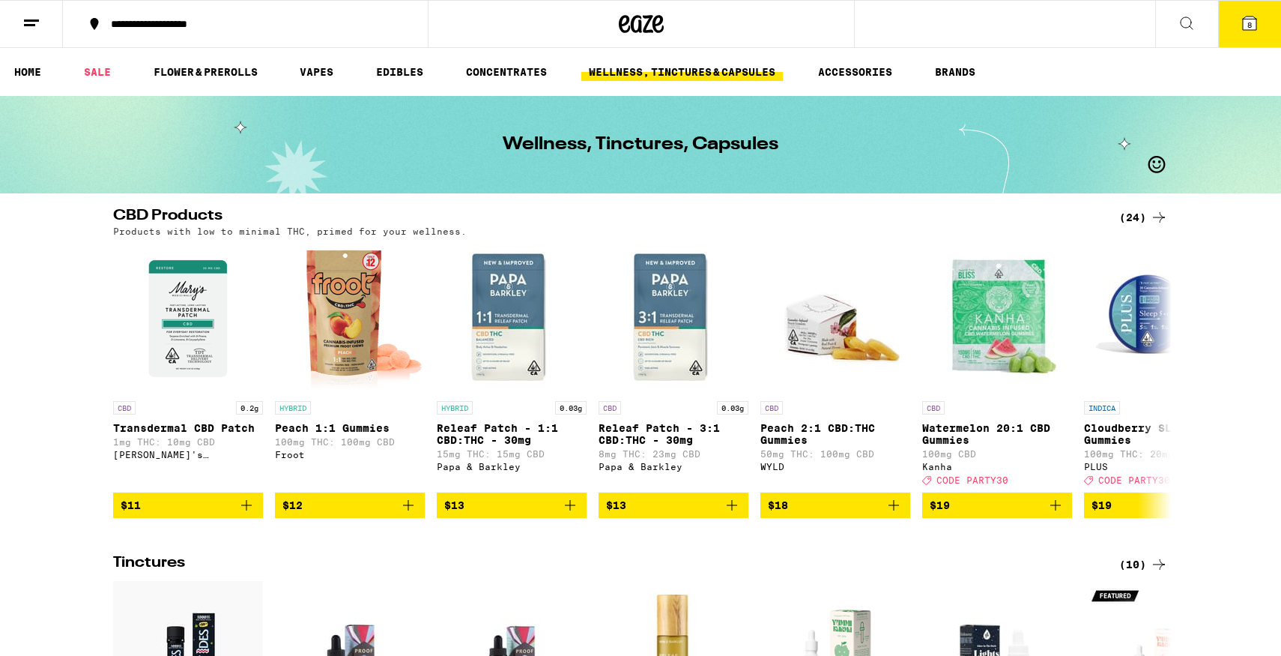
click at [1199, 33] on button at bounding box center [1186, 24] width 63 height 47
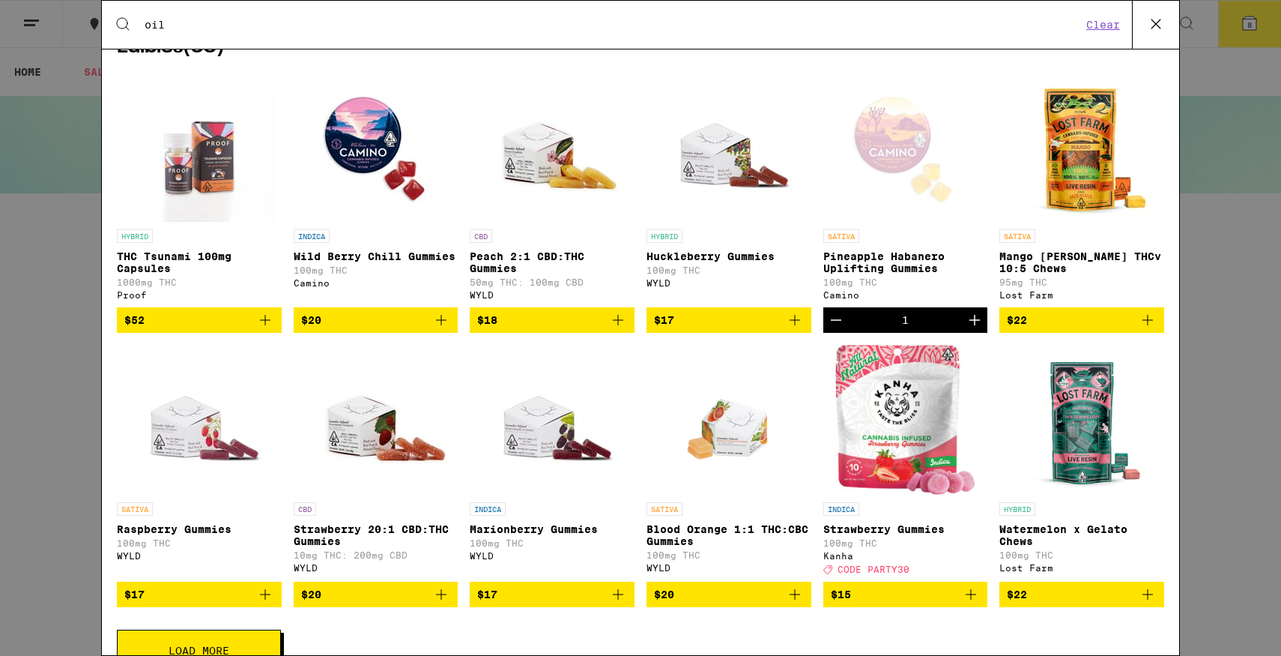
scroll to position [251, 0]
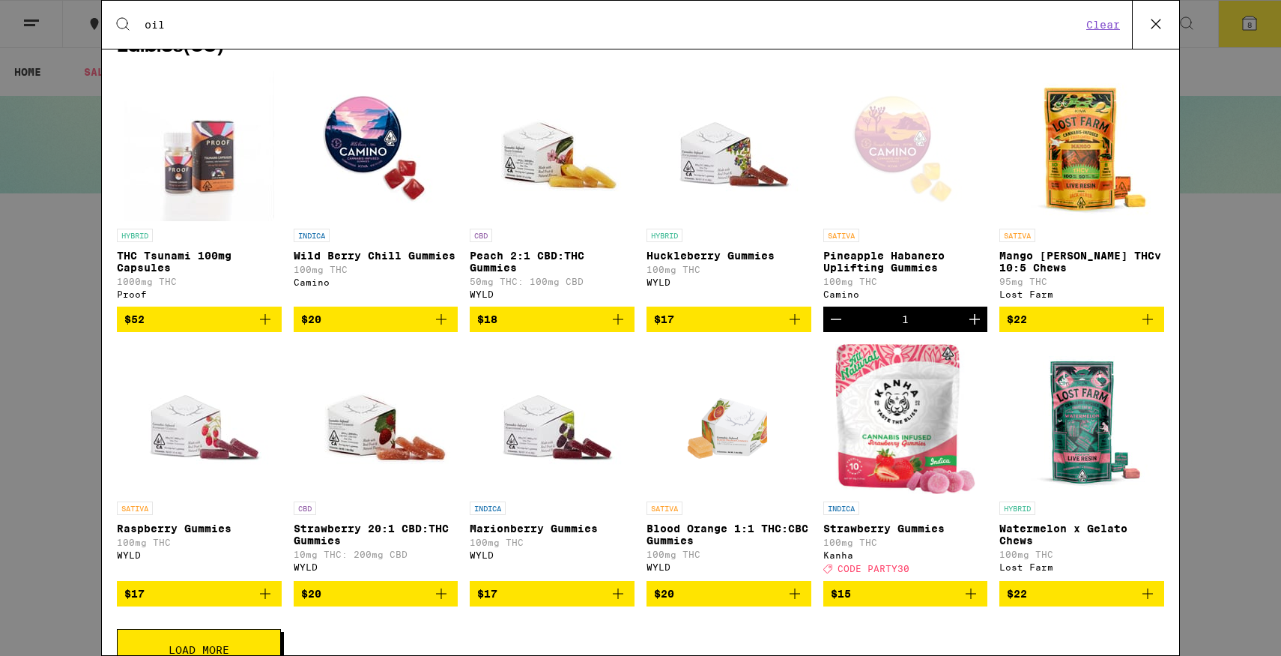
type input "oil"
click at [438, 328] on icon "Add to bag" at bounding box center [441, 319] width 18 height 18
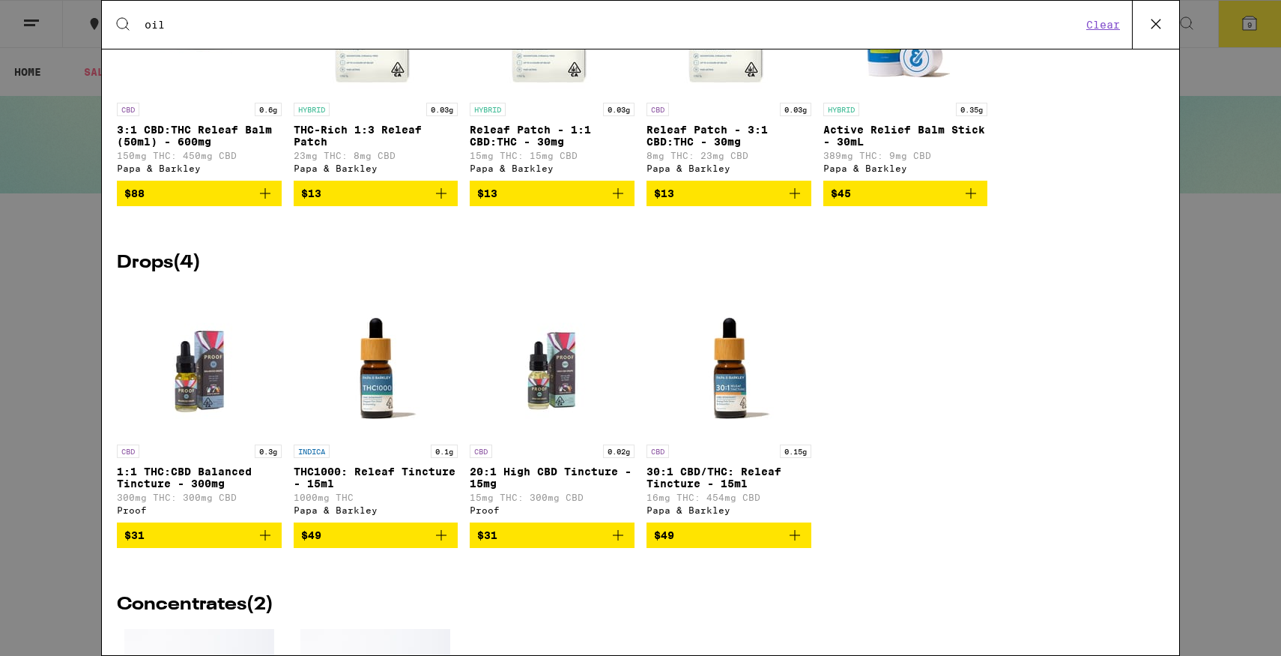
scroll to position [2297, 0]
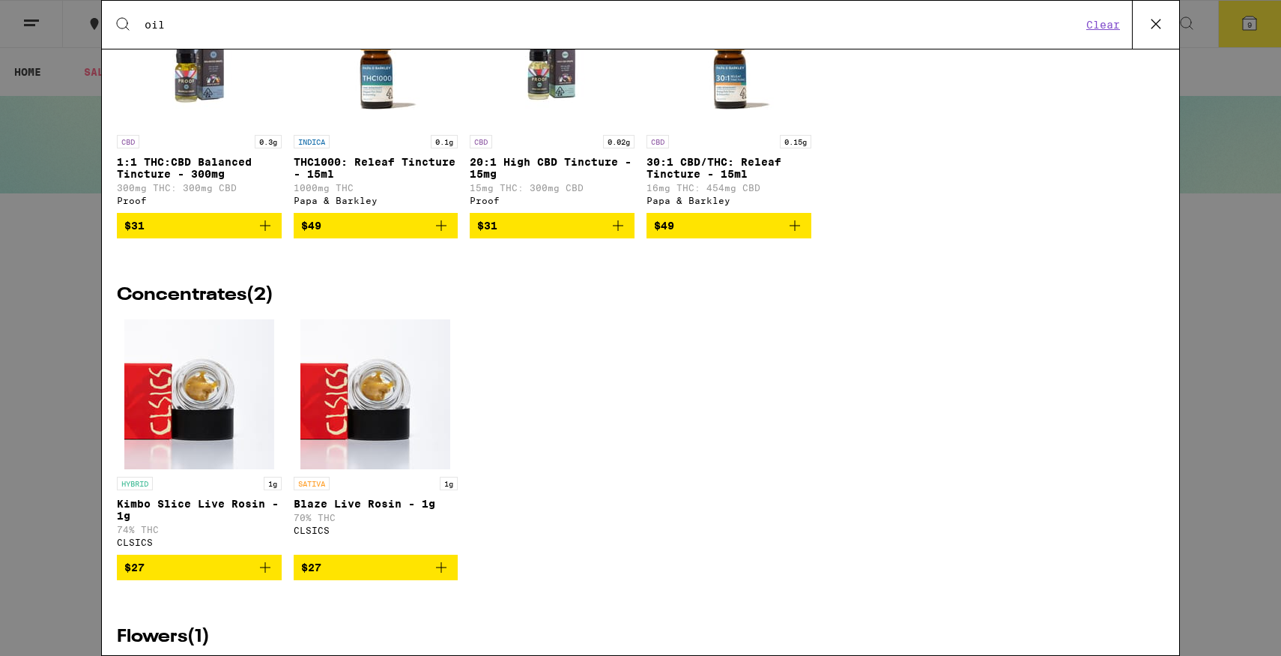
click at [28, 242] on div "Search for Products oil Clear 139 results for "oil" Brands ( 5 ) Rove Fuzed DIM…" at bounding box center [640, 328] width 1281 height 656
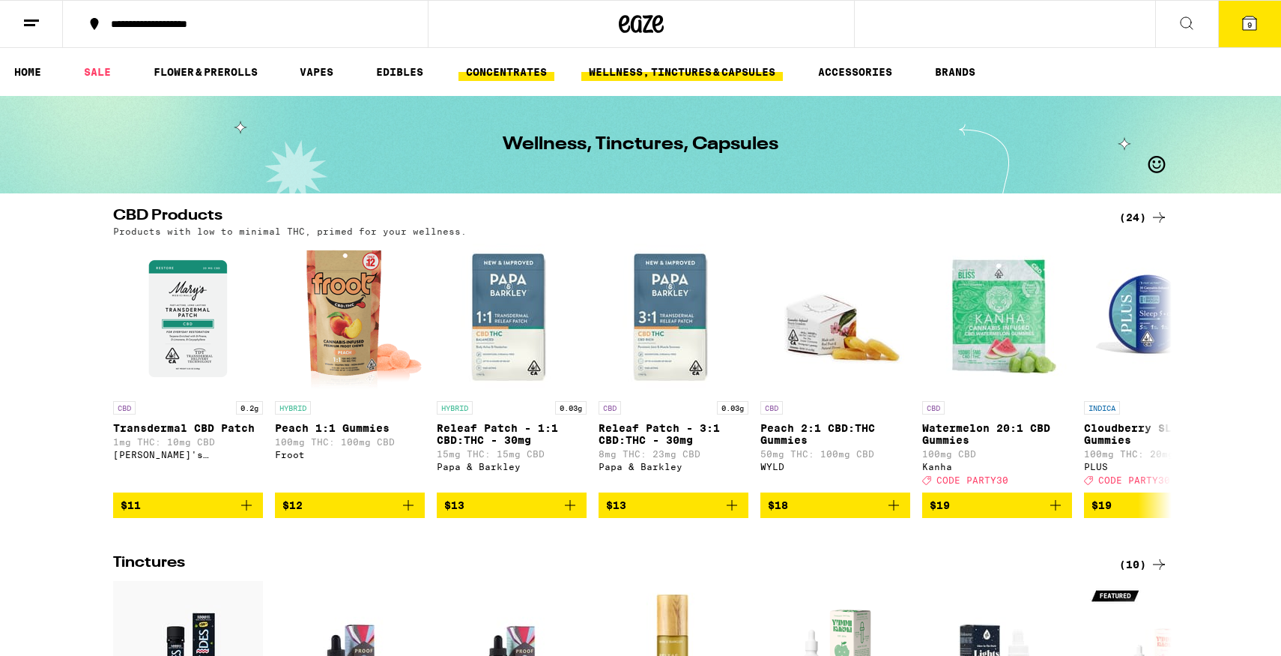
click at [489, 76] on link "CONCENTRATES" at bounding box center [507, 72] width 96 height 18
click at [437, 79] on li "EDIBLES" at bounding box center [407, 72] width 76 height 18
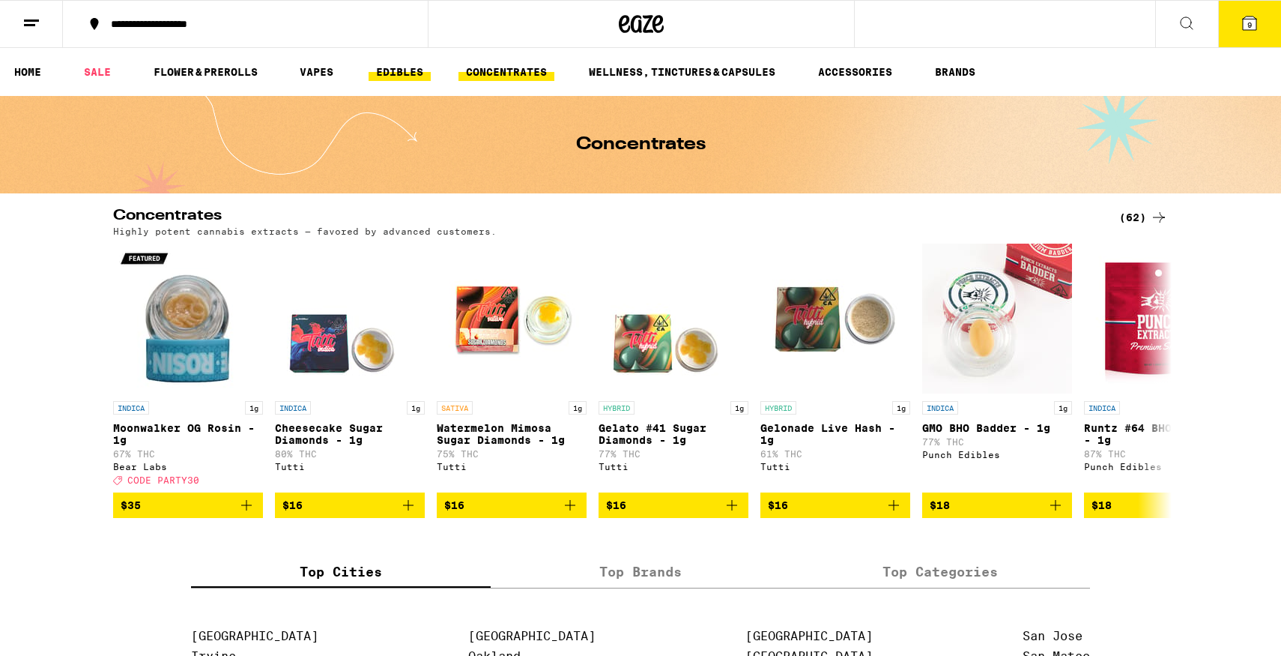
click at [411, 76] on link "EDIBLES" at bounding box center [400, 72] width 62 height 18
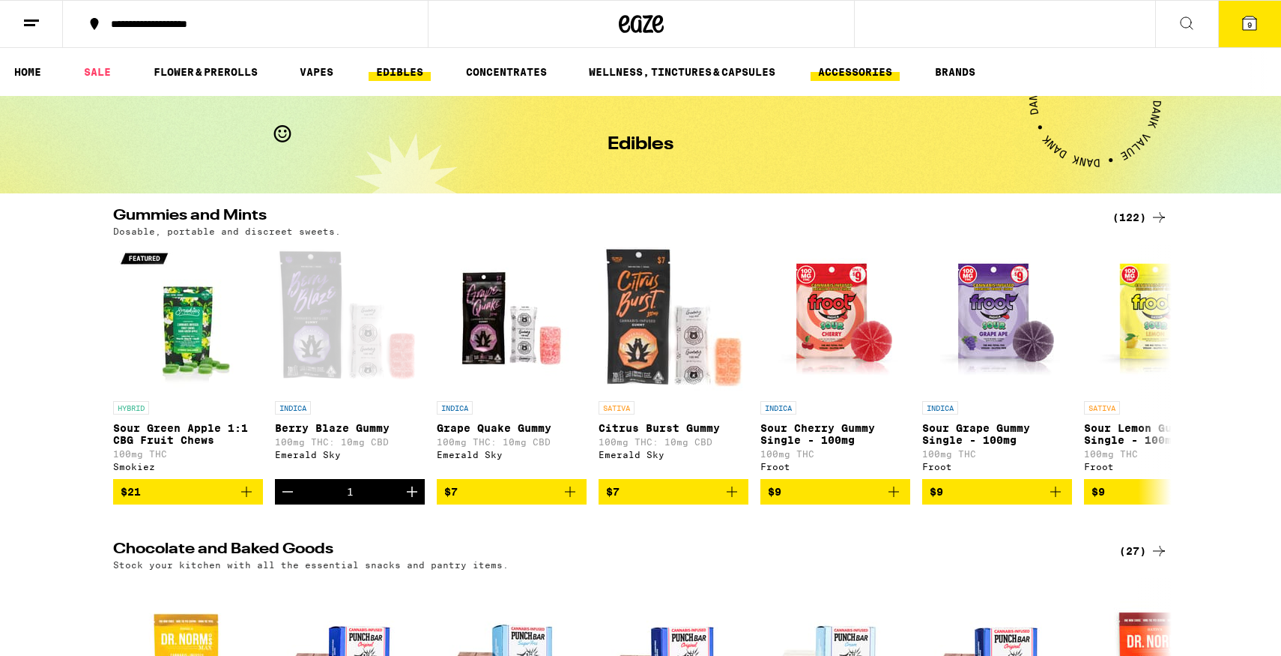
click at [868, 79] on link "ACCESSORIES" at bounding box center [855, 72] width 89 height 18
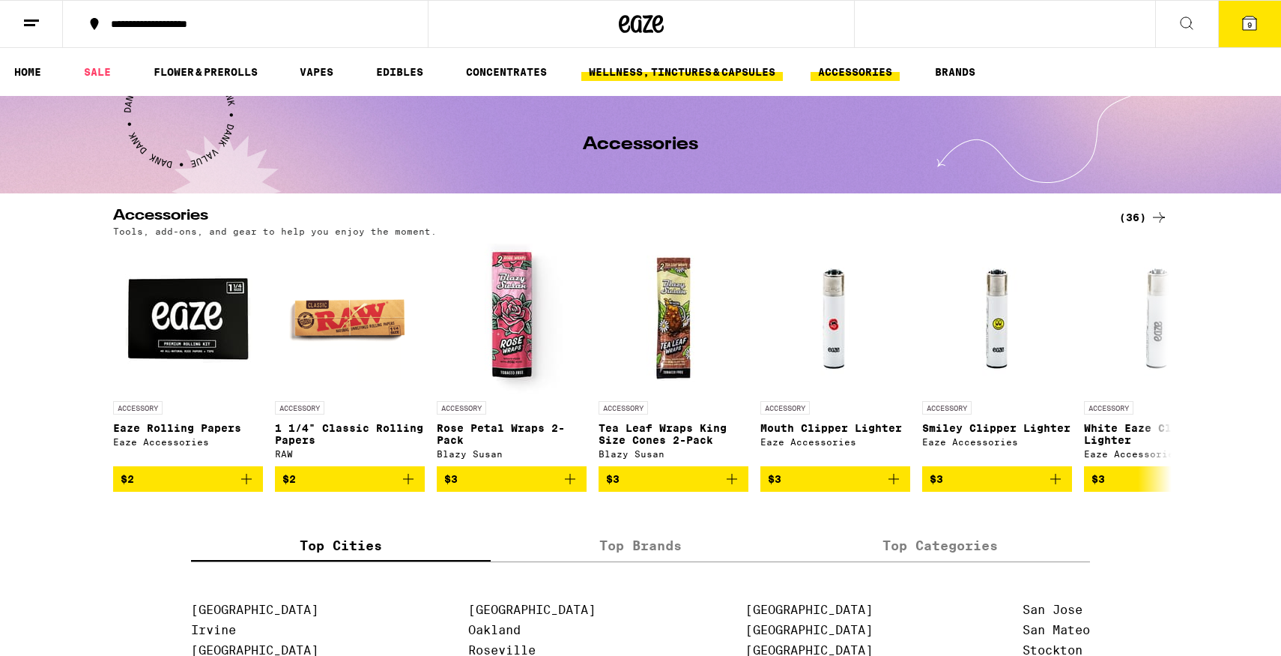
click at [659, 75] on link "WELLNESS, TINCTURES & CAPSULES" at bounding box center [682, 72] width 202 height 18
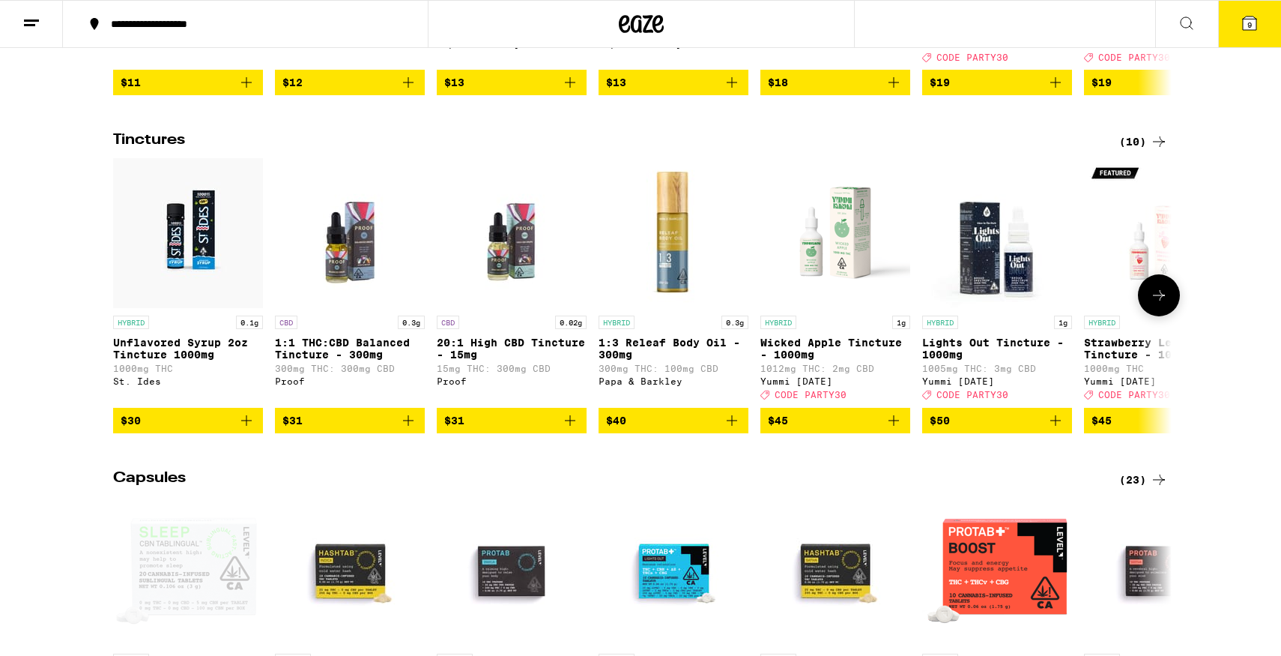
scroll to position [426, 0]
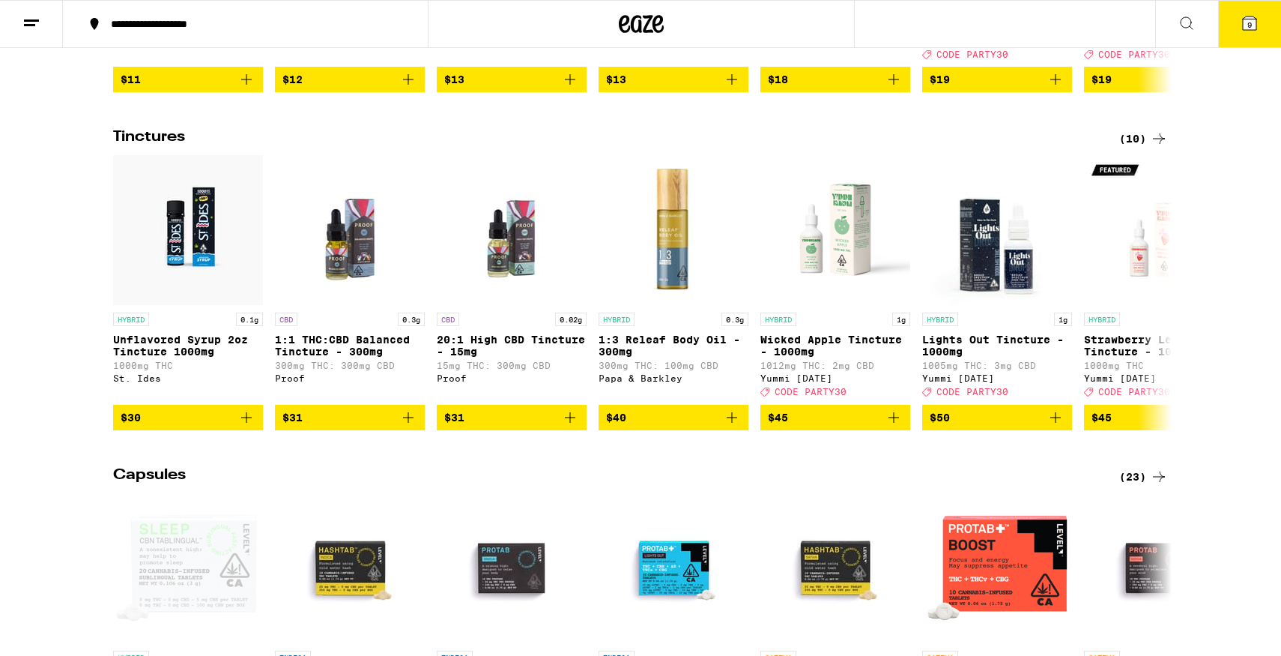
click at [1137, 148] on div "(10)" at bounding box center [1143, 139] width 49 height 18
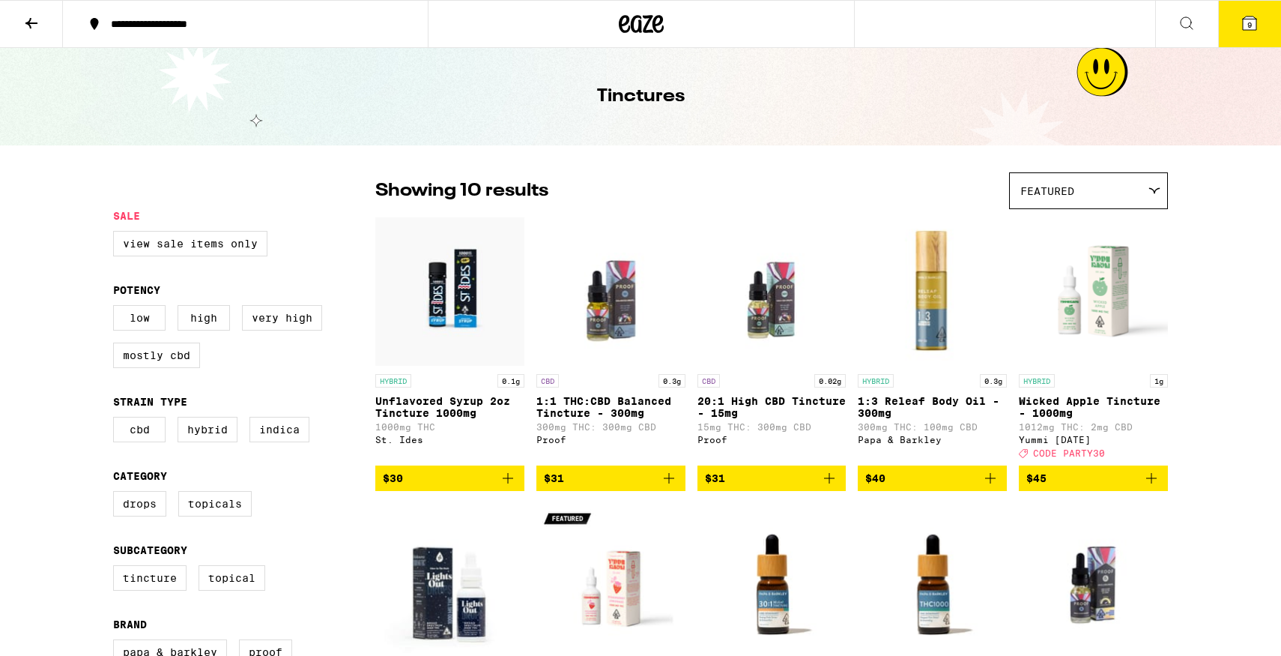
scroll to position [-1, 0]
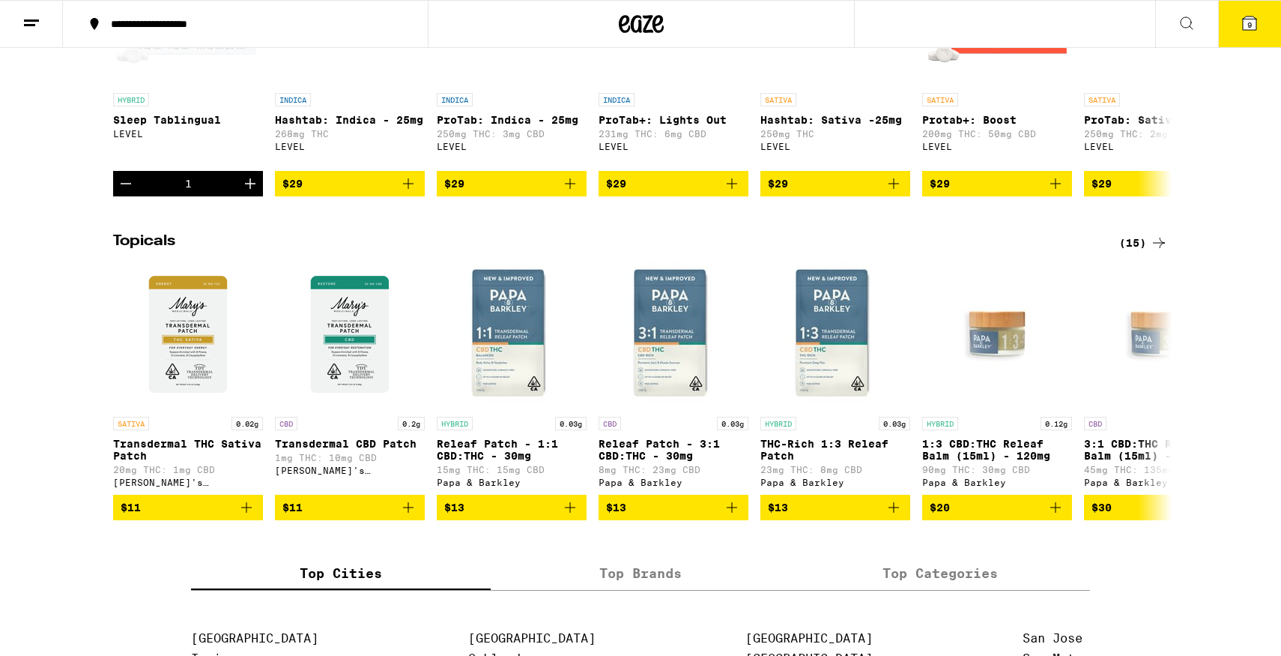
scroll to position [861, 0]
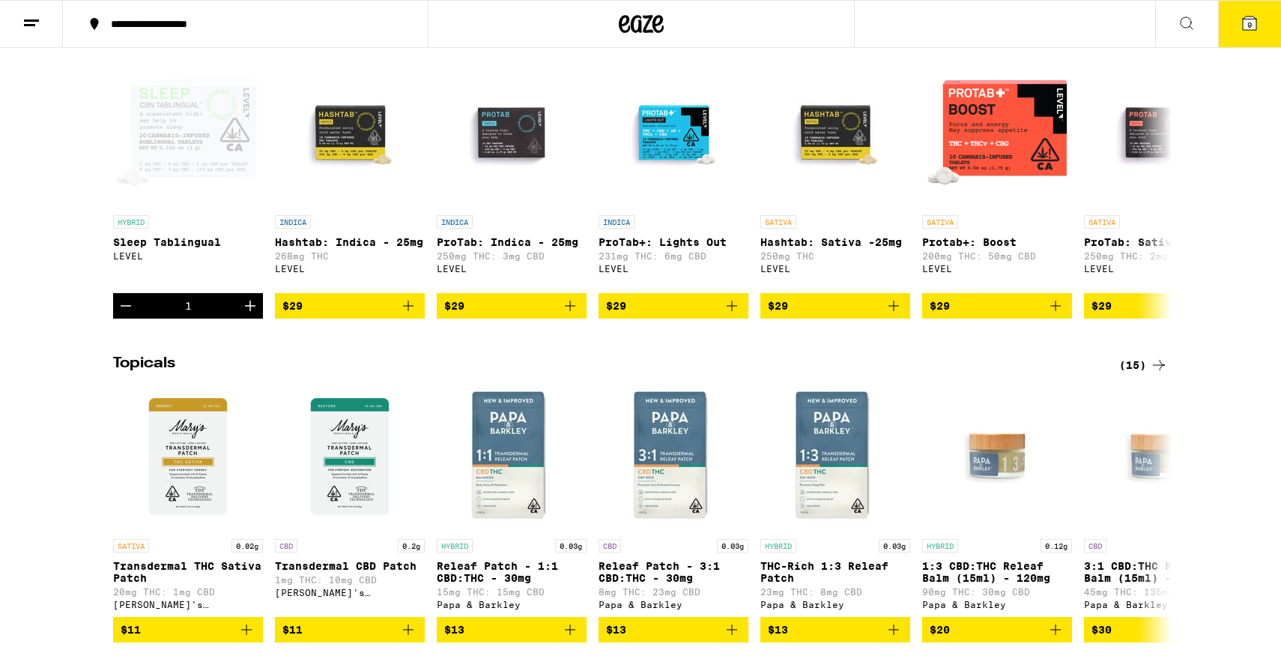
click at [1131, 377] on div "CBD Products (24) Products with low to minimal THC, primed for your wellness. C…" at bounding box center [640, 253] width 1281 height 1813
click at [1131, 374] on div "(15)" at bounding box center [1143, 365] width 49 height 18
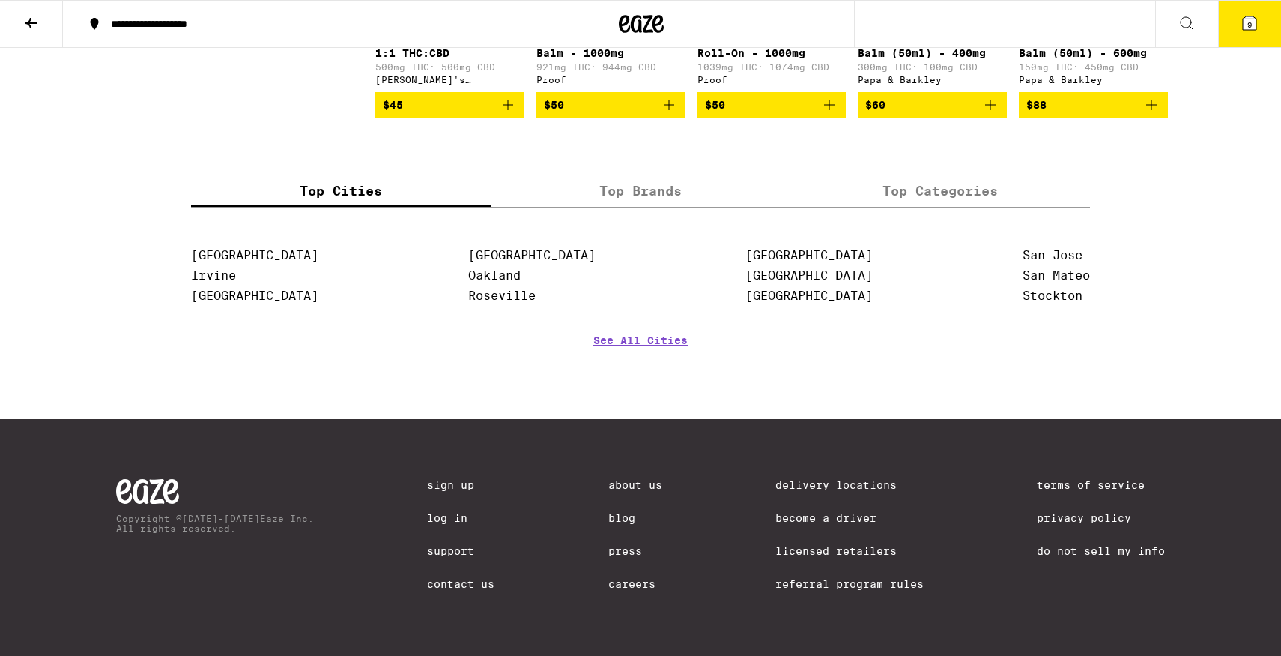
scroll to position [914, 0]
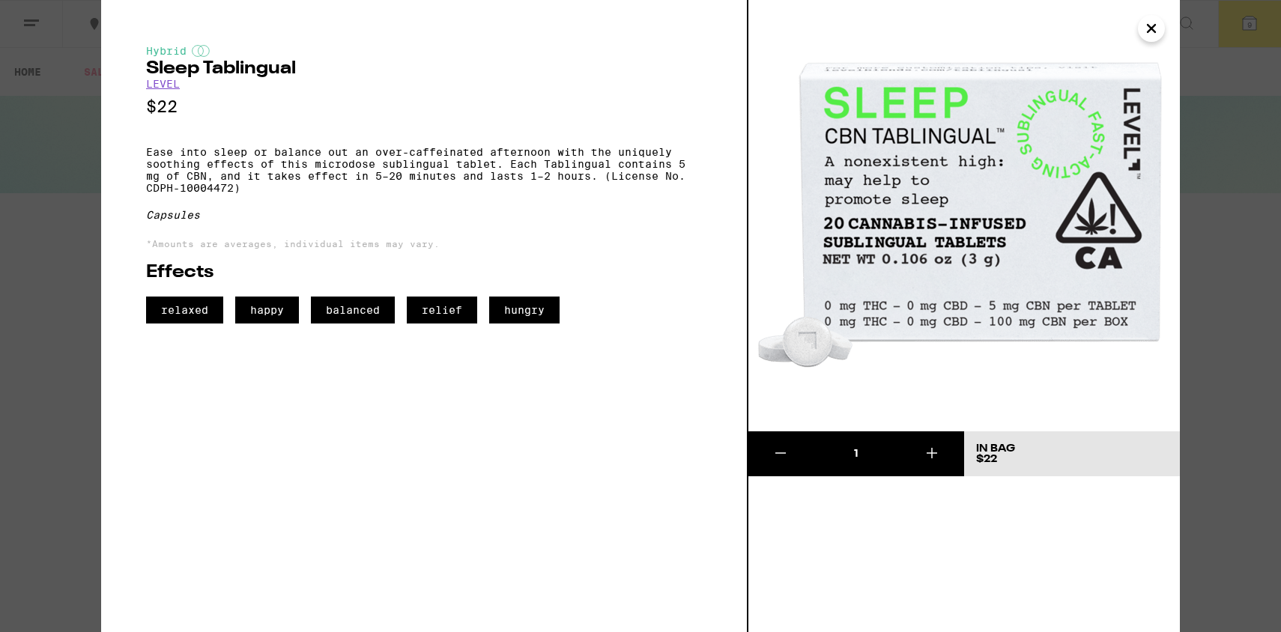
click at [266, 166] on p "Ease into sleep or balance out an over-caffeinated afternoon with the uniquely …" at bounding box center [424, 170] width 556 height 48
